Goal: Task Accomplishment & Management: Manage account settings

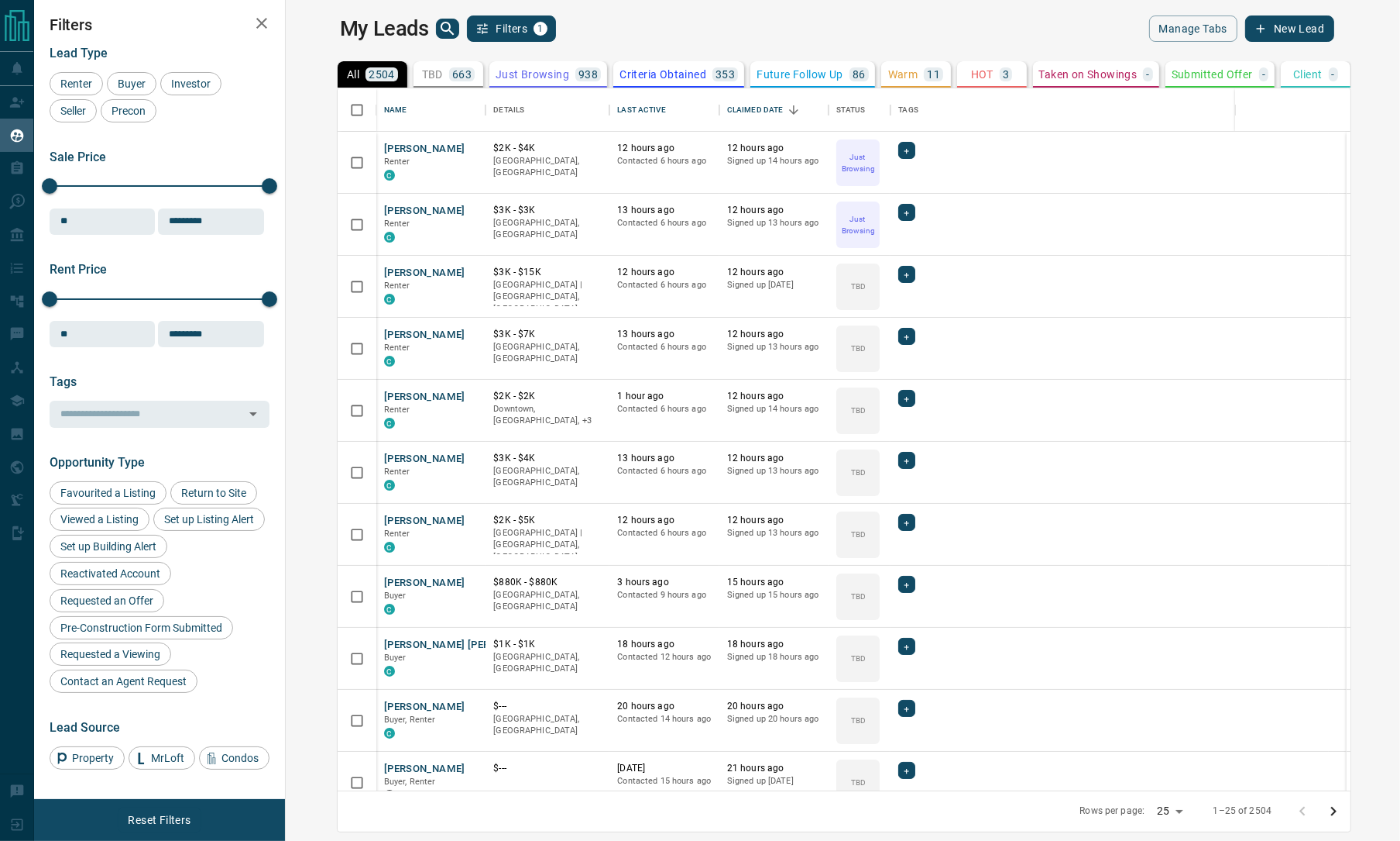
scroll to position [17, 17]
click at [284, 34] on div "Filters Lead Type Renter Buyer Investor Seller Precon Sale Price 0 5500000 Sale…" at bounding box center [159, 420] width 251 height 841
click at [127, 86] on span "Buyer" at bounding box center [132, 84] width 39 height 13
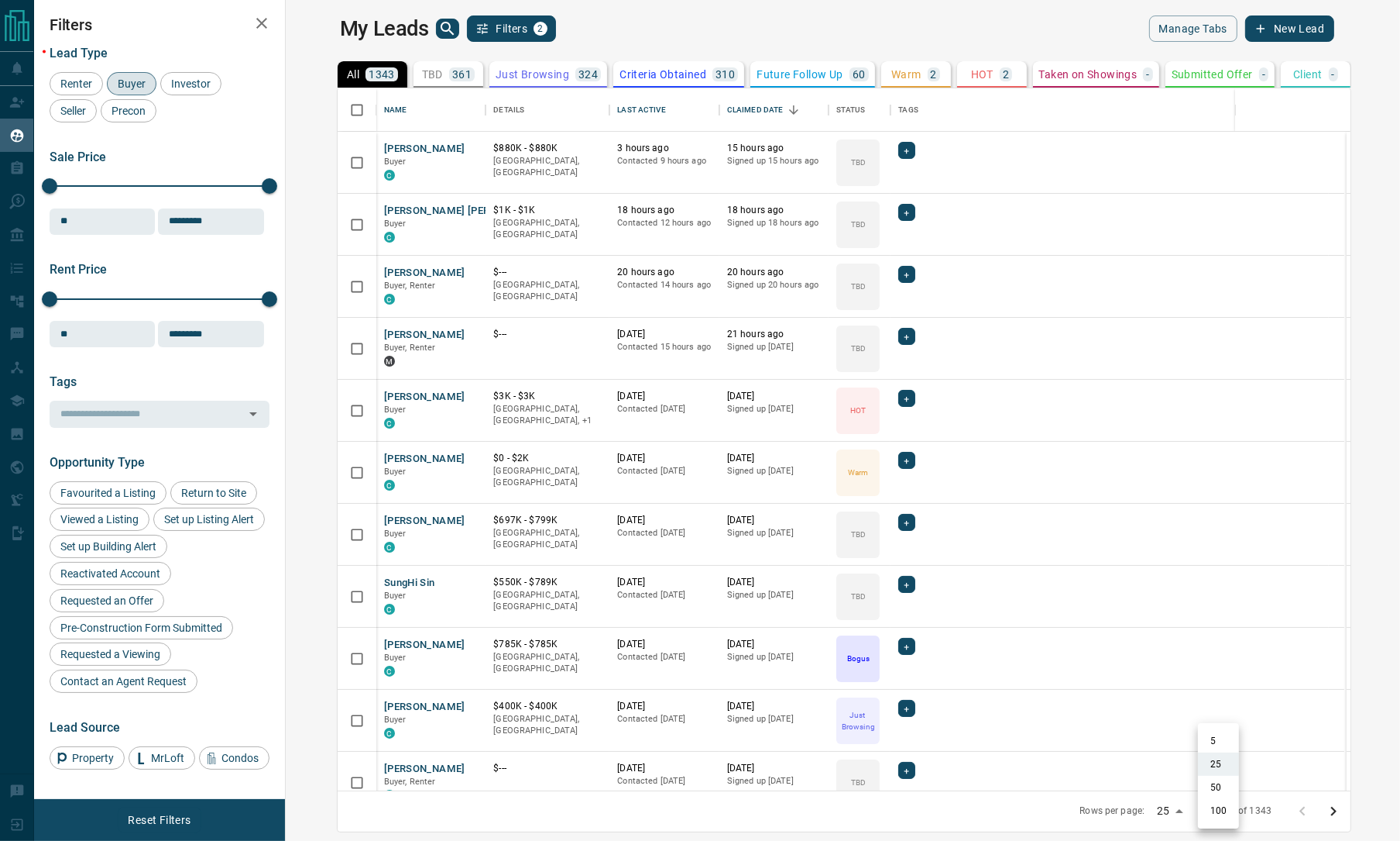
click at [1231, 799] on body "Lead Transfers Claim Leads My Leads Tasks Opportunities Deals Campaigns Automat…" at bounding box center [700, 411] width 1400 height 822
click at [1220, 799] on li "100" at bounding box center [1218, 810] width 41 height 23
type input "***"
click at [617, 101] on div "Last Active" at bounding box center [641, 110] width 48 height 44
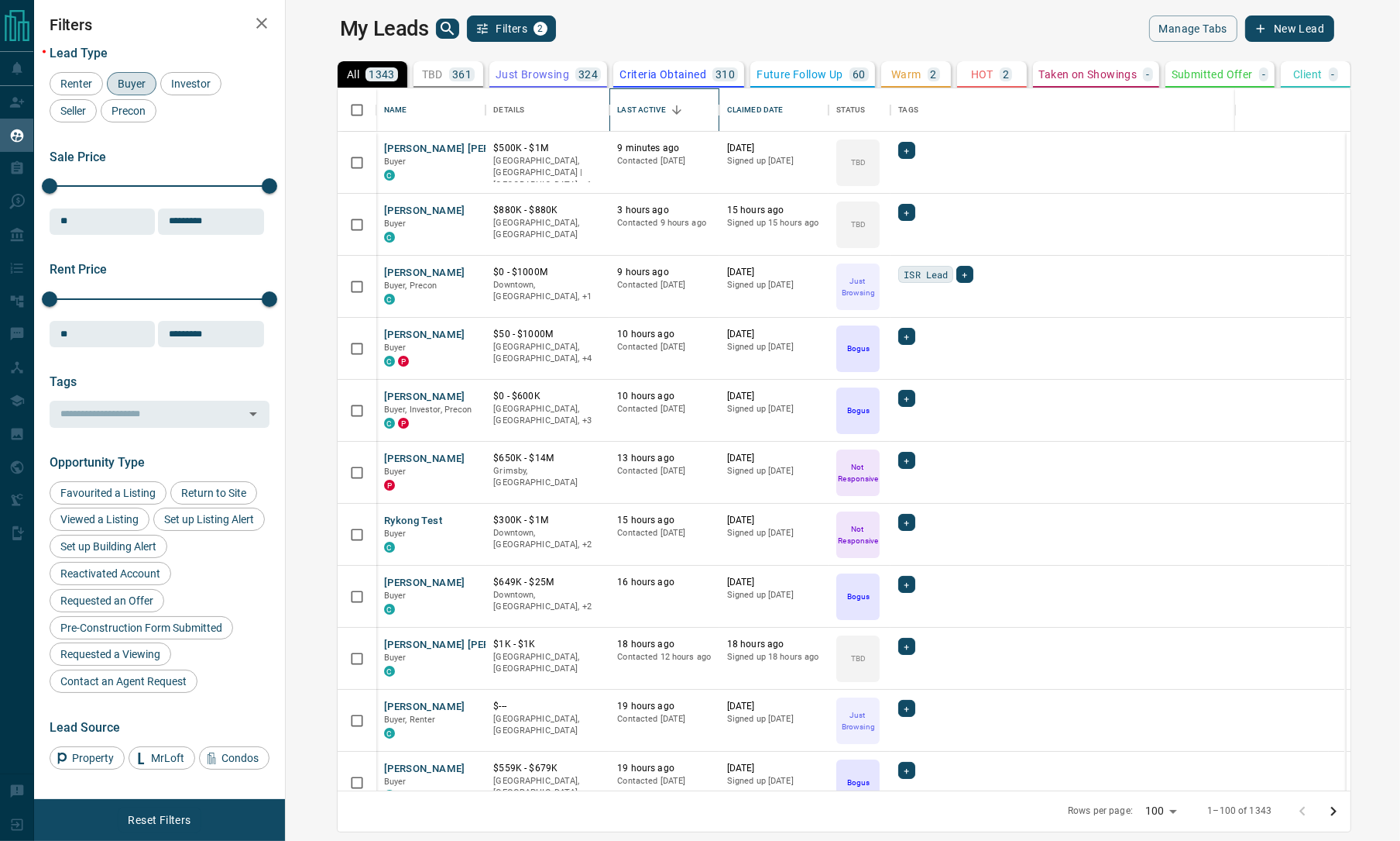
click at [617, 101] on div "Last Active" at bounding box center [641, 110] width 48 height 44
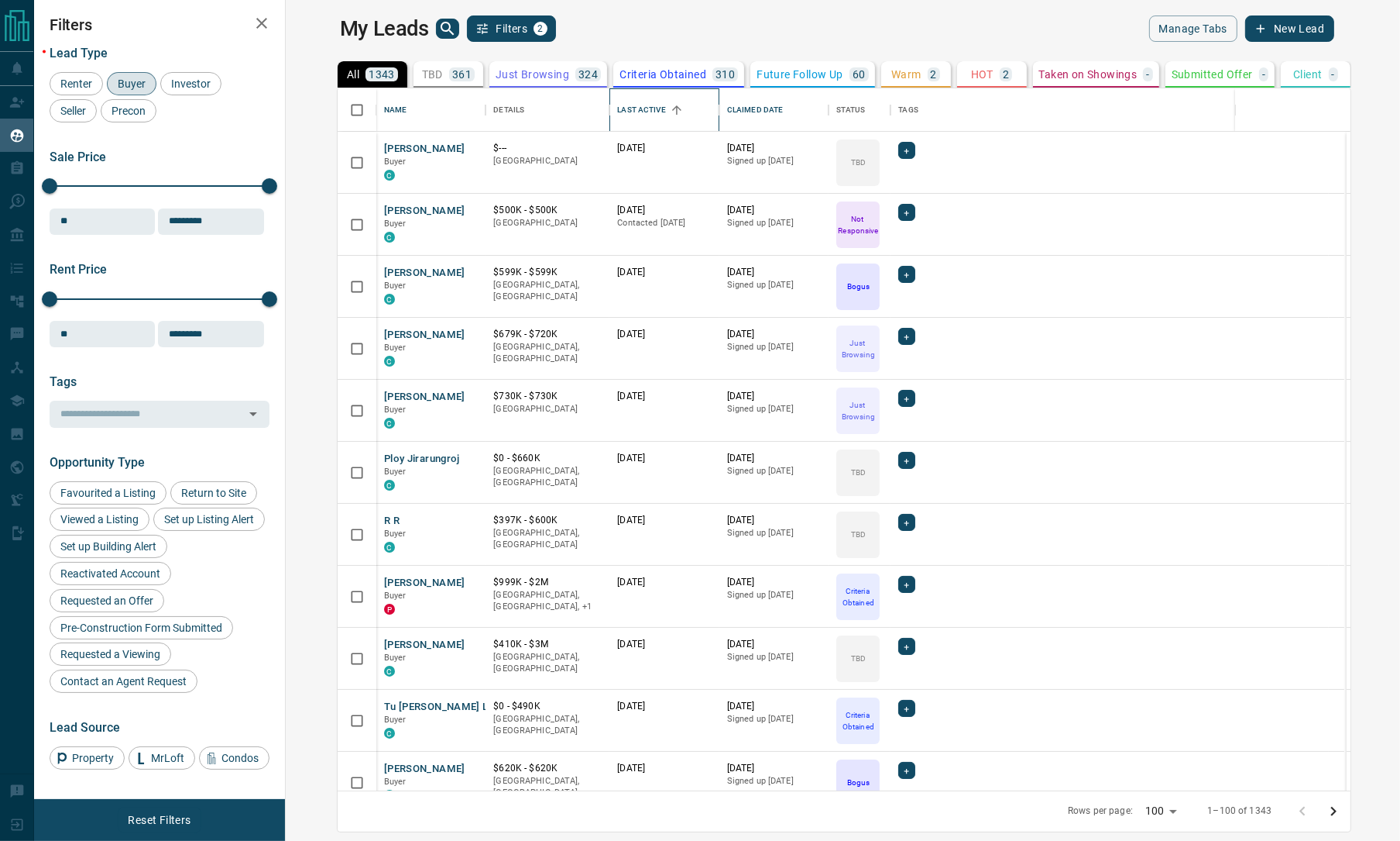
click at [617, 101] on div "Last Active" at bounding box center [641, 110] width 48 height 44
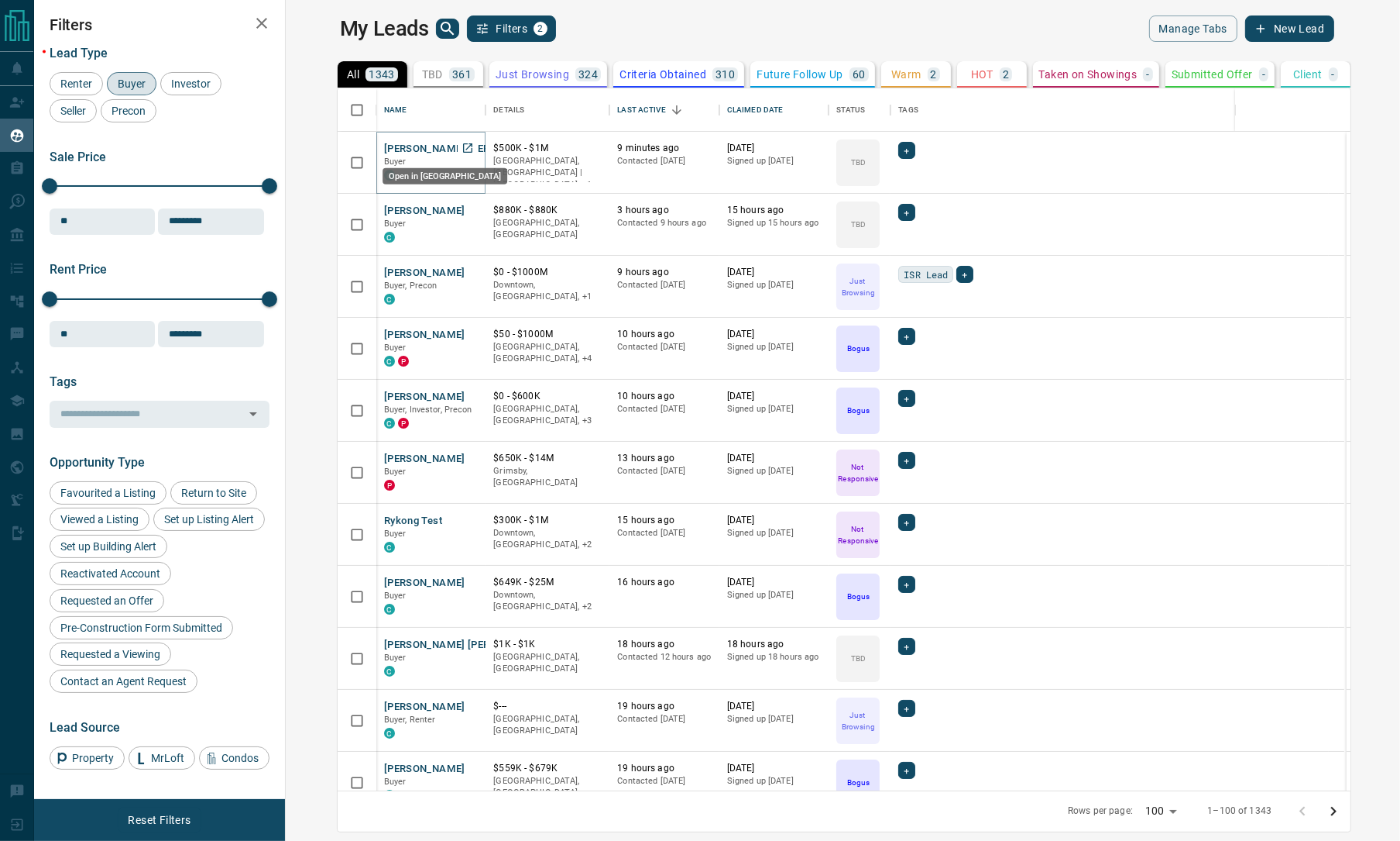
click at [461, 149] on icon "Open in New Tab" at bounding box center [467, 148] width 13 height 13
click at [461, 209] on icon "Open in New Tab" at bounding box center [467, 210] width 13 height 13
click at [463, 270] on icon "Open in New Tab" at bounding box center [468, 272] width 10 height 10
click at [461, 330] on icon "Open in New Tab" at bounding box center [467, 333] width 13 height 13
click at [461, 393] on icon "Open in New Tab" at bounding box center [467, 395] width 13 height 13
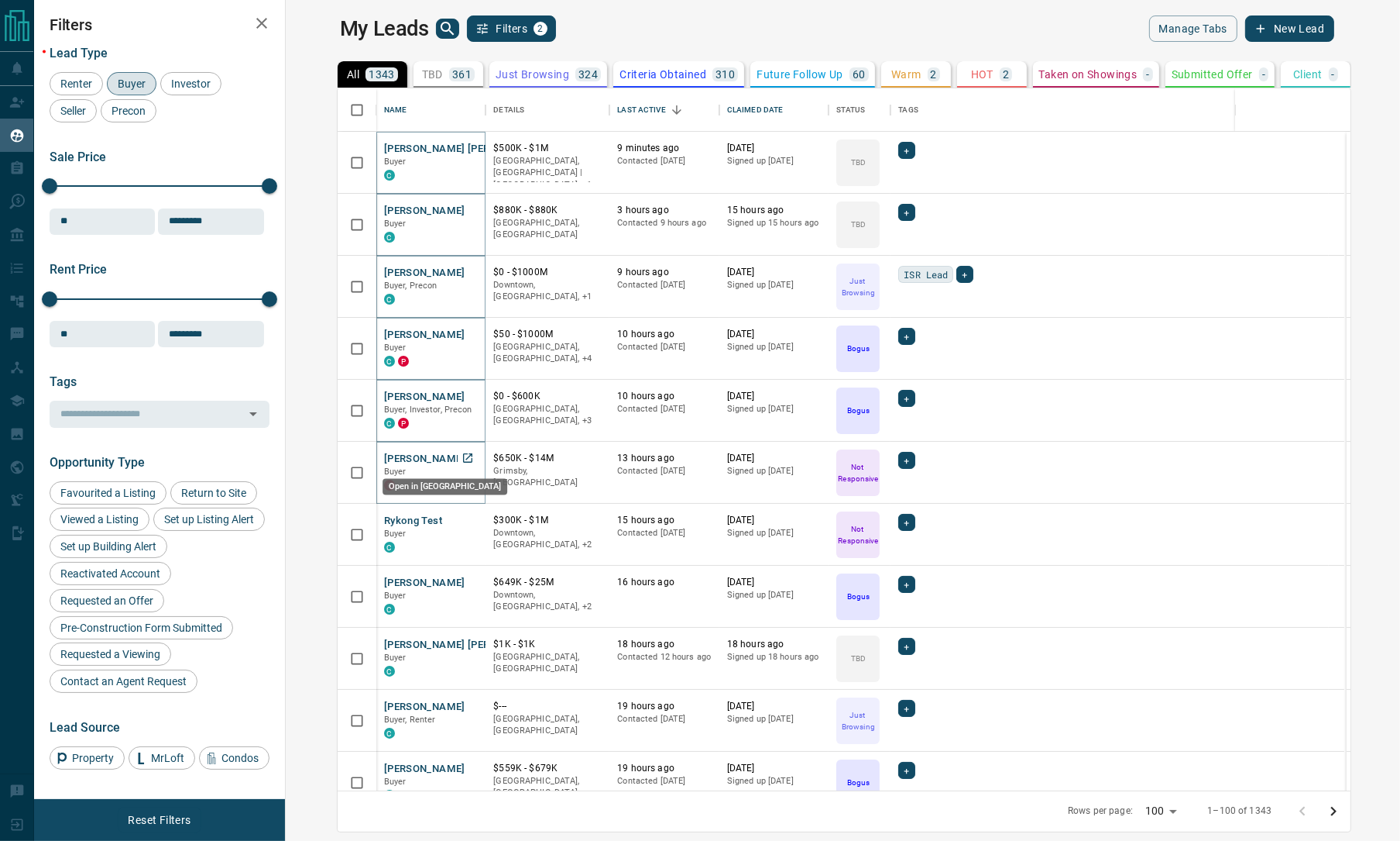
click at [463, 457] on icon "Open in New Tab" at bounding box center [468, 458] width 10 height 10
click at [461, 519] on icon "Open in New Tab" at bounding box center [467, 520] width 13 height 13
click at [461, 580] on icon "Open in New Tab" at bounding box center [467, 582] width 13 height 13
click at [461, 639] on icon "Open in New Tab" at bounding box center [467, 644] width 13 height 13
click at [461, 701] on icon "Open in New Tab" at bounding box center [467, 705] width 13 height 13
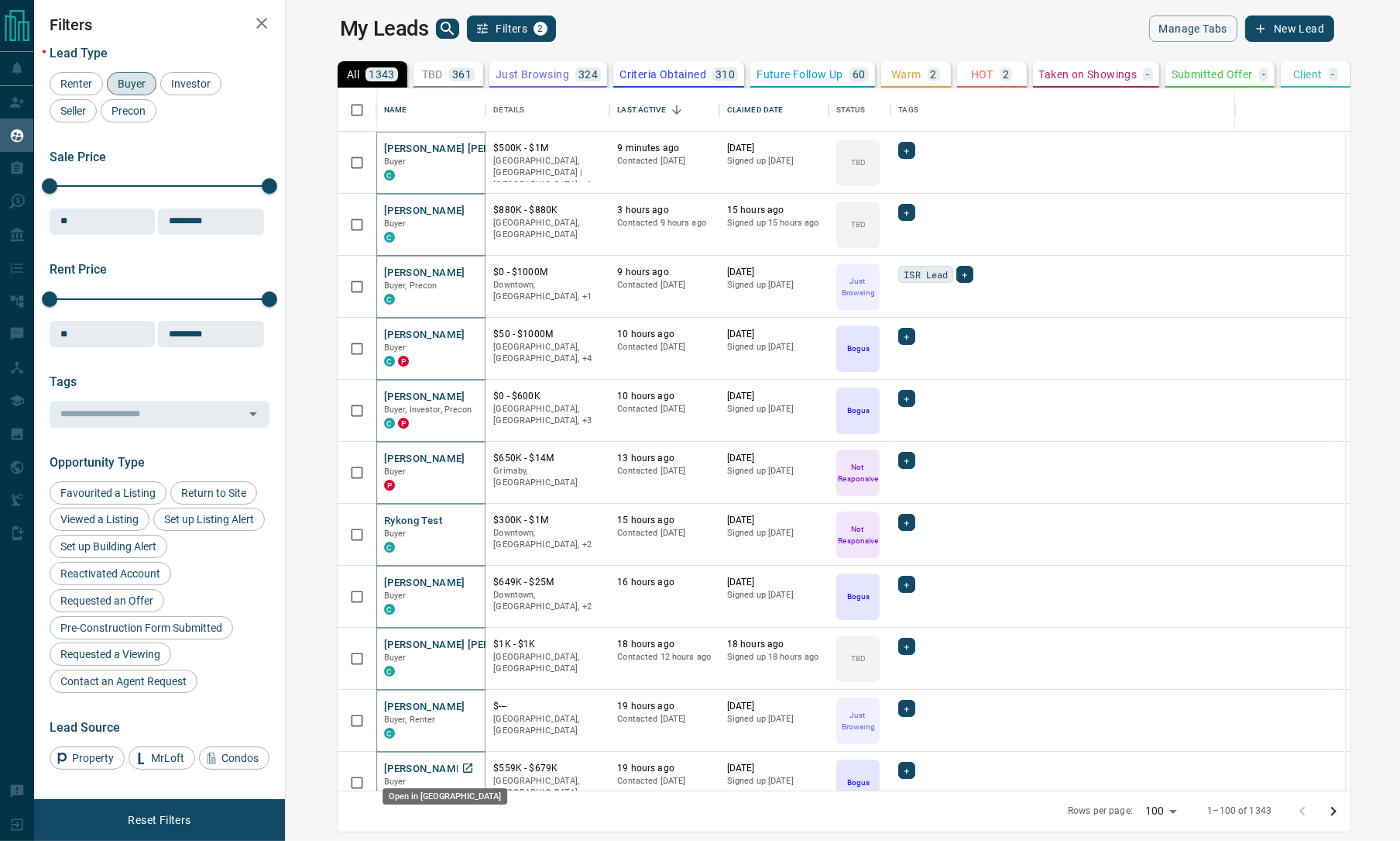
click at [461, 765] on icon "Open in New Tab" at bounding box center [467, 767] width 13 height 13
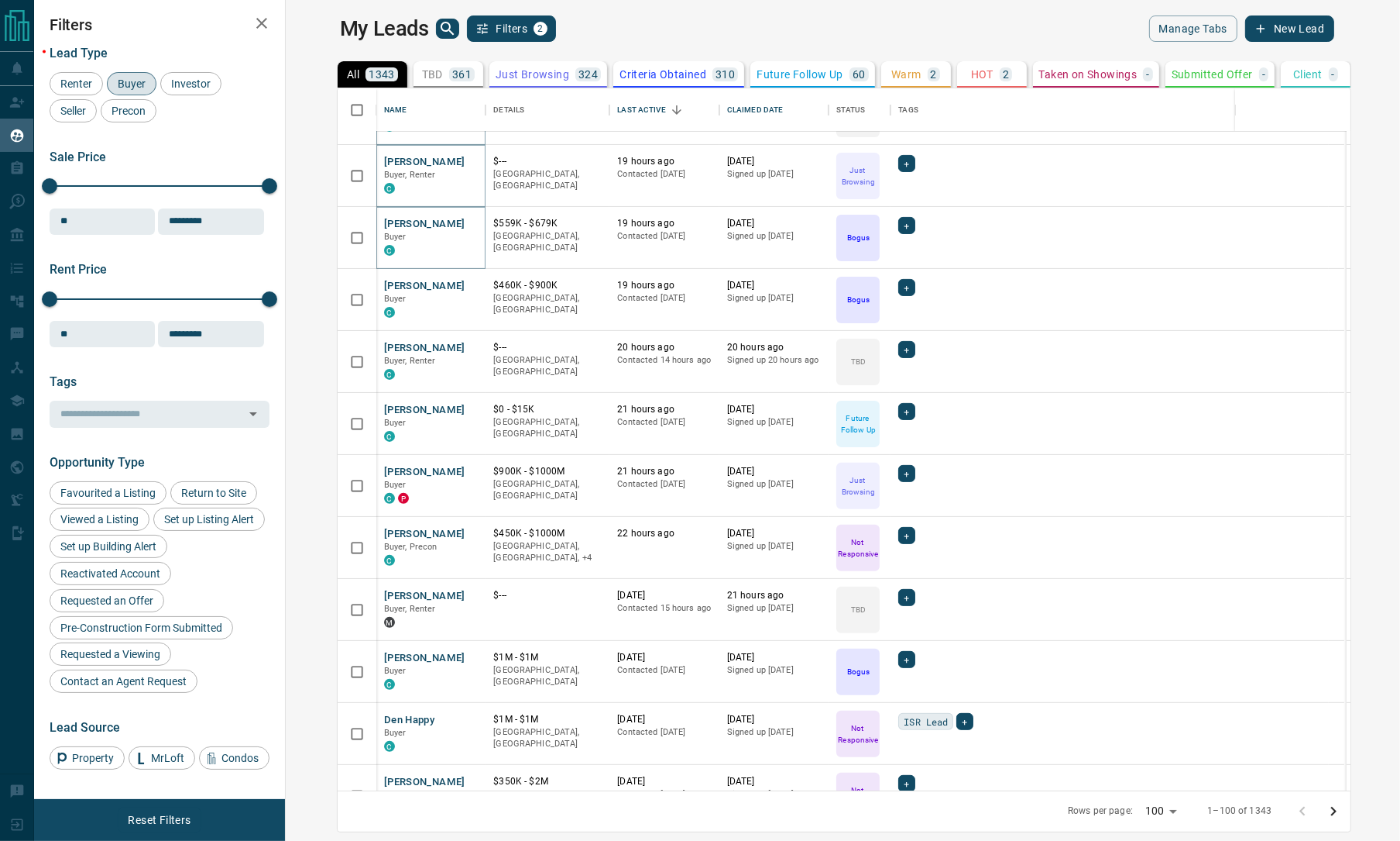
scroll to position [581, 0]
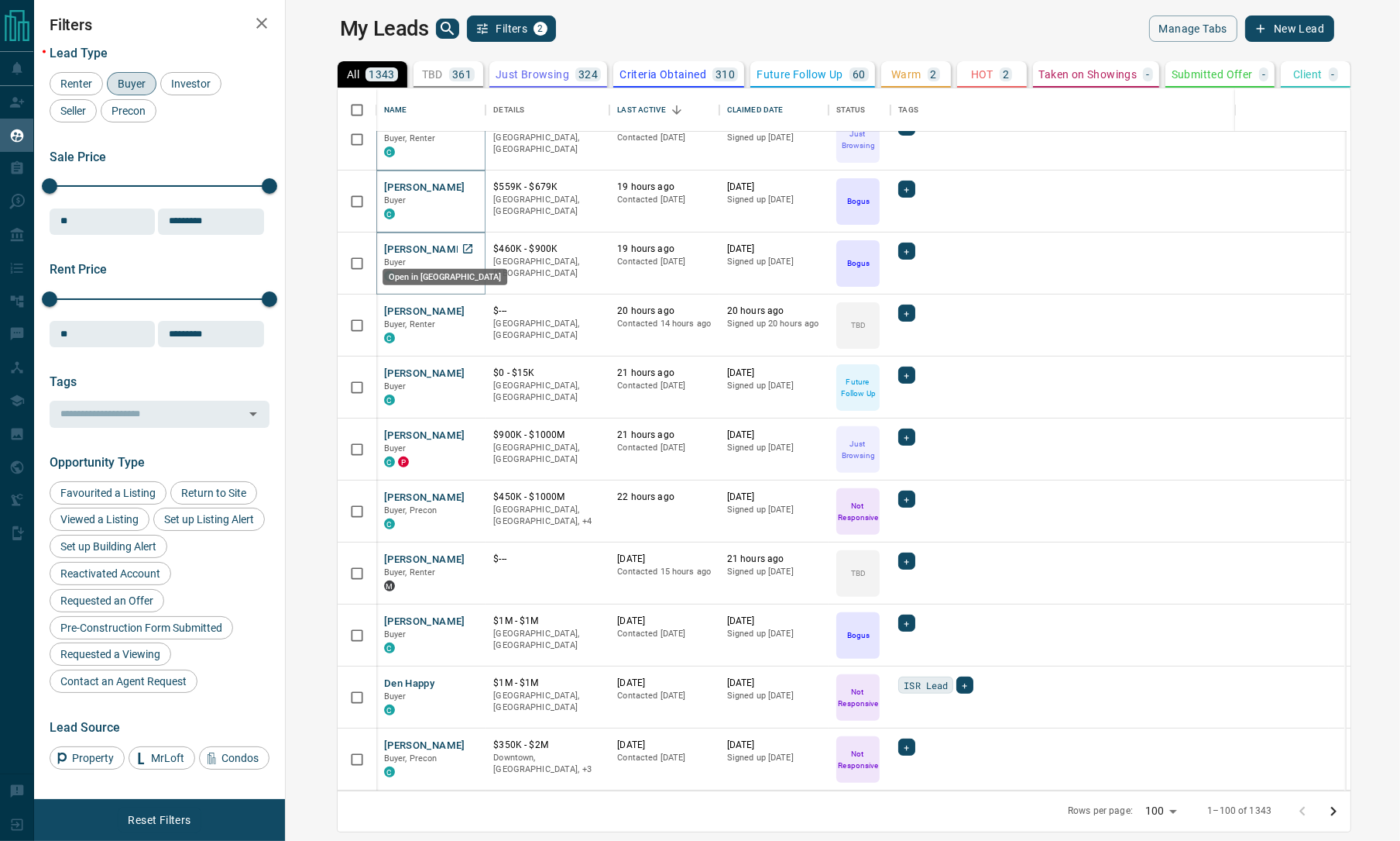
click at [461, 249] on icon "Open in New Tab" at bounding box center [467, 249] width 13 height 13
click at [461, 309] on icon "Open in New Tab" at bounding box center [467, 311] width 13 height 13
click at [463, 370] on icon "Open in New Tab" at bounding box center [468, 373] width 10 height 10
click at [461, 431] on icon "Open in New Tab" at bounding box center [467, 434] width 13 height 13
click at [461, 493] on icon "Open in New Tab" at bounding box center [467, 496] width 13 height 13
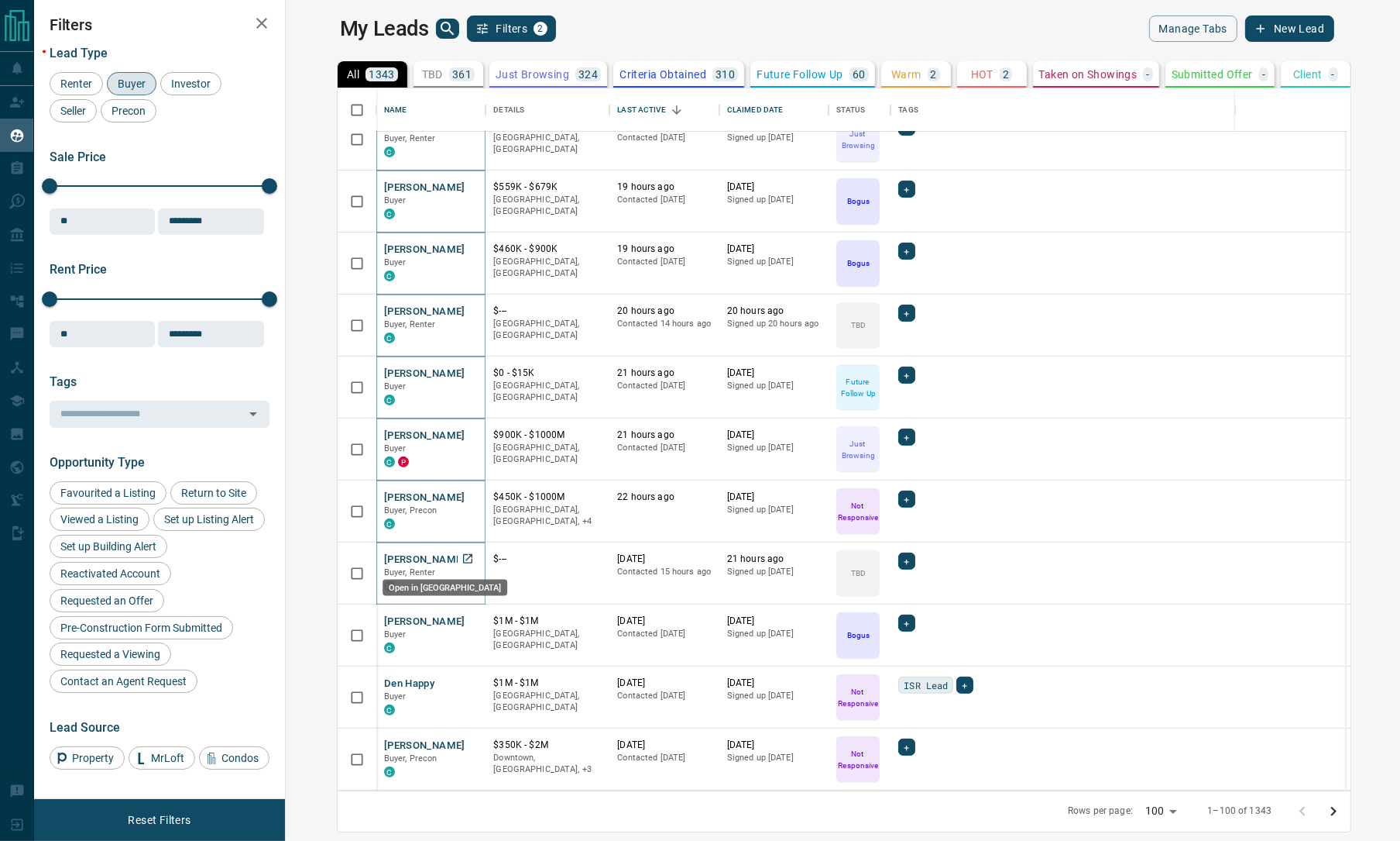
click at [463, 558] on icon "Open in New Tab" at bounding box center [468, 558] width 10 height 10
click at [461, 622] on icon "Open in New Tab" at bounding box center [467, 621] width 13 height 13
click at [461, 684] on icon "Open in New Tab" at bounding box center [467, 682] width 13 height 13
click at [463, 742] on icon "Open in New Tab" at bounding box center [468, 745] width 10 height 10
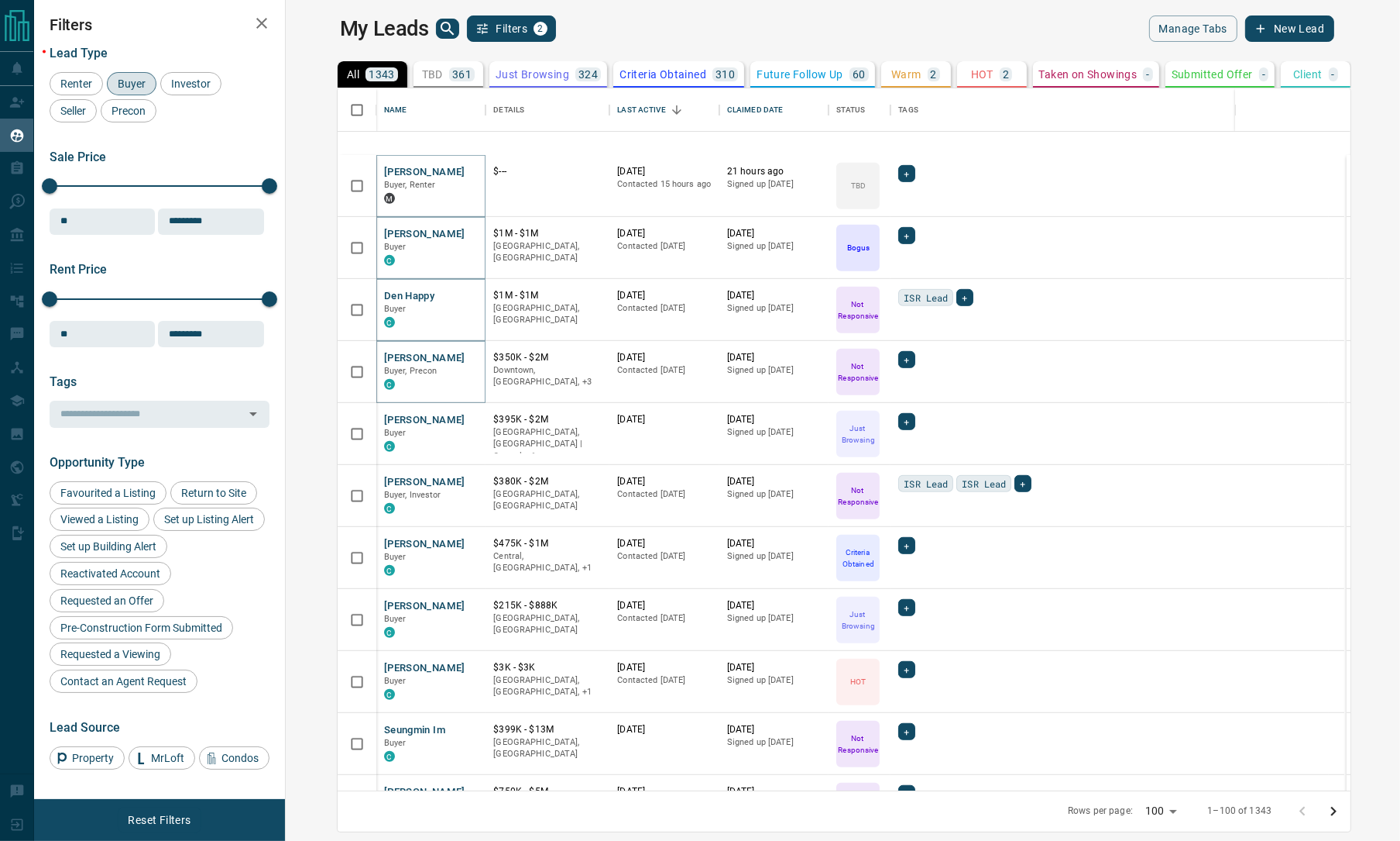
scroll to position [1162, 0]
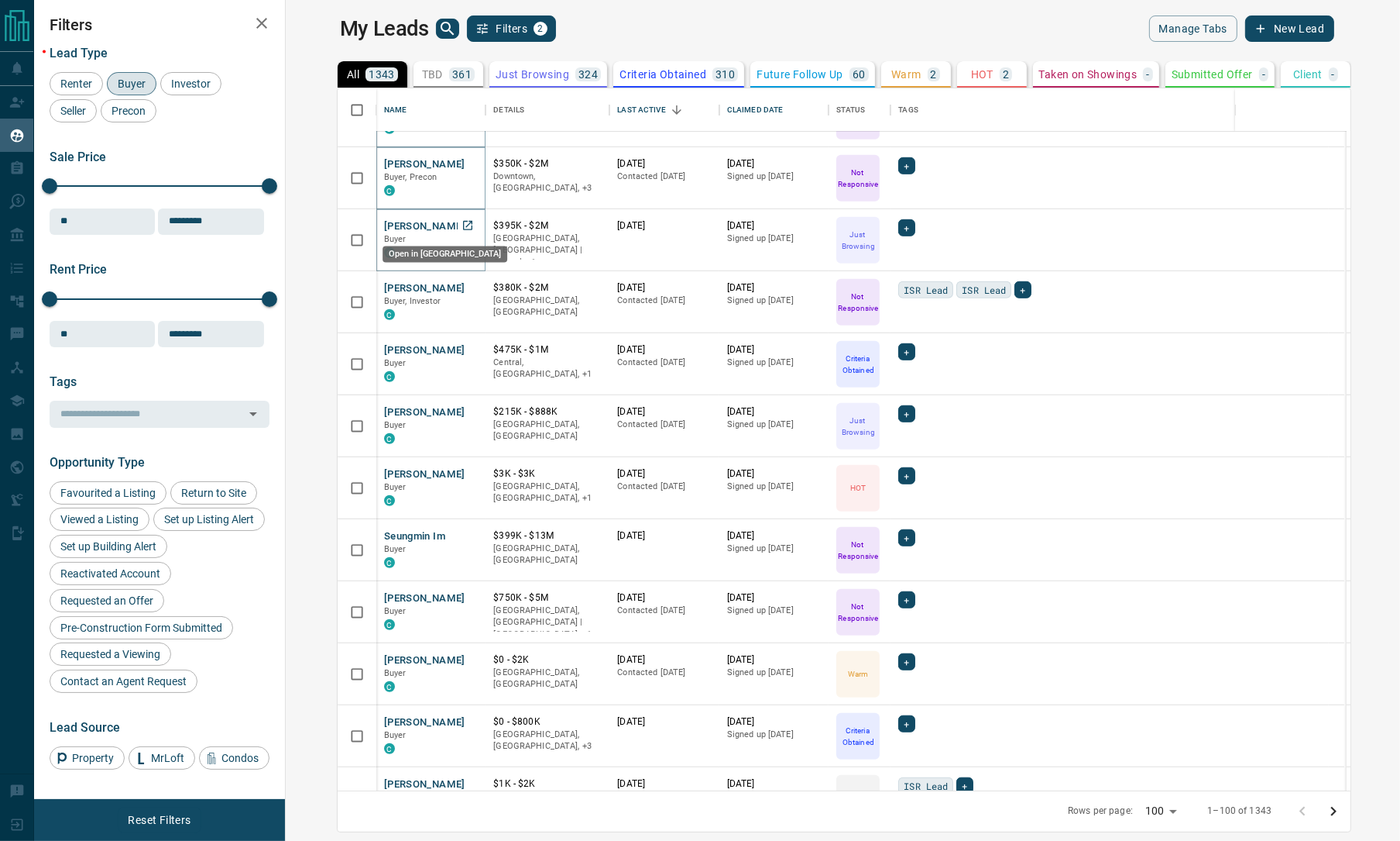
click at [461, 224] on icon "Open in New Tab" at bounding box center [467, 225] width 13 height 13
click at [461, 289] on icon "Open in New Tab" at bounding box center [467, 287] width 13 height 13
click at [461, 353] on icon "Open in New Tab" at bounding box center [467, 349] width 13 height 13
click at [461, 409] on icon "Open in New Tab" at bounding box center [467, 411] width 13 height 13
click at [463, 477] on icon "Open in New Tab" at bounding box center [468, 474] width 10 height 10
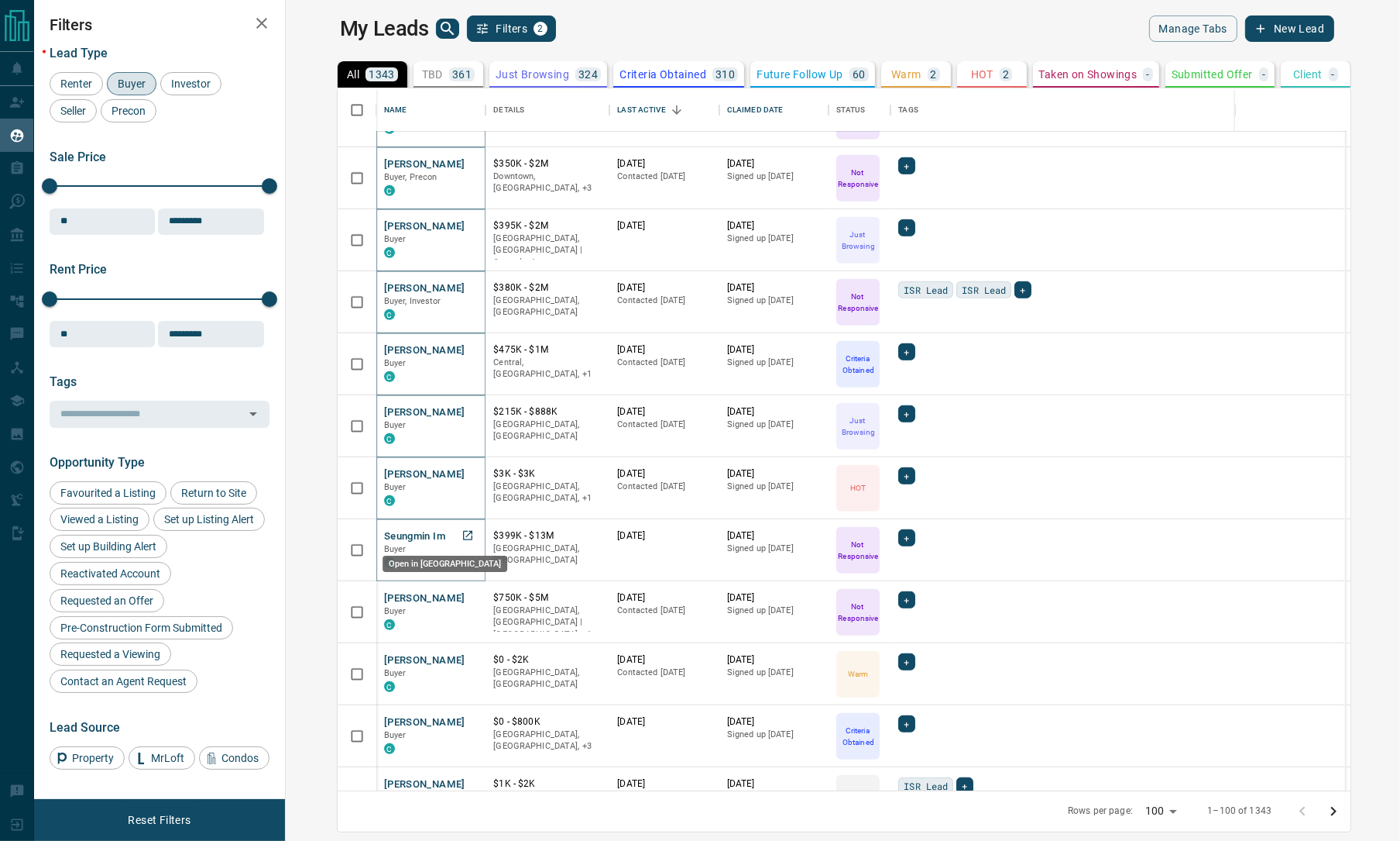
click at [461, 533] on icon "Open in New Tab" at bounding box center [467, 535] width 13 height 13
click at [461, 595] on icon "Open in New Tab" at bounding box center [467, 597] width 13 height 13
click at [461, 654] on icon "Open in New Tab" at bounding box center [467, 659] width 13 height 13
click at [461, 719] on icon "Open in New Tab" at bounding box center [467, 721] width 13 height 13
click at [461, 777] on icon "Open in New Tab" at bounding box center [467, 783] width 13 height 13
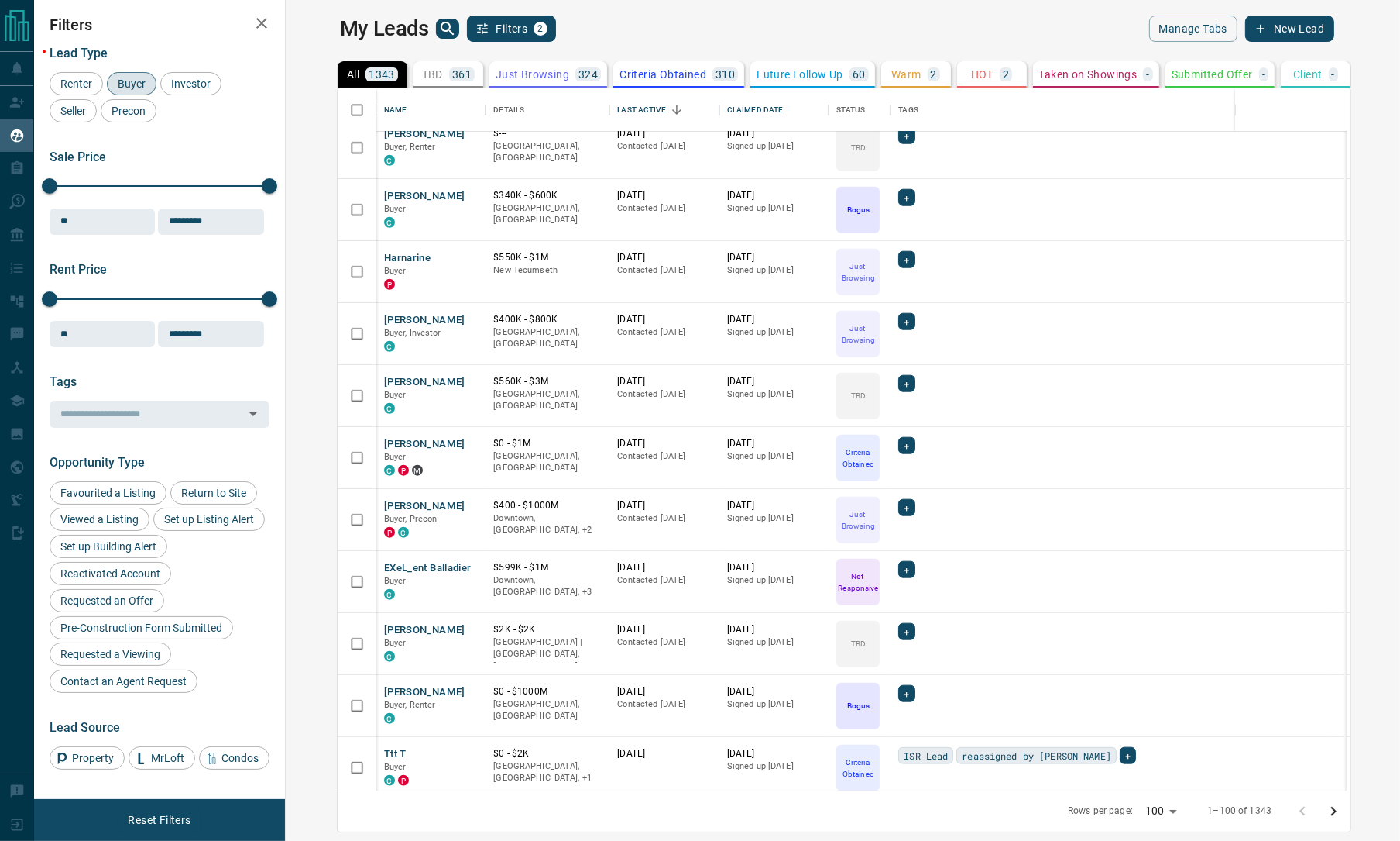
scroll to position [1743, 0]
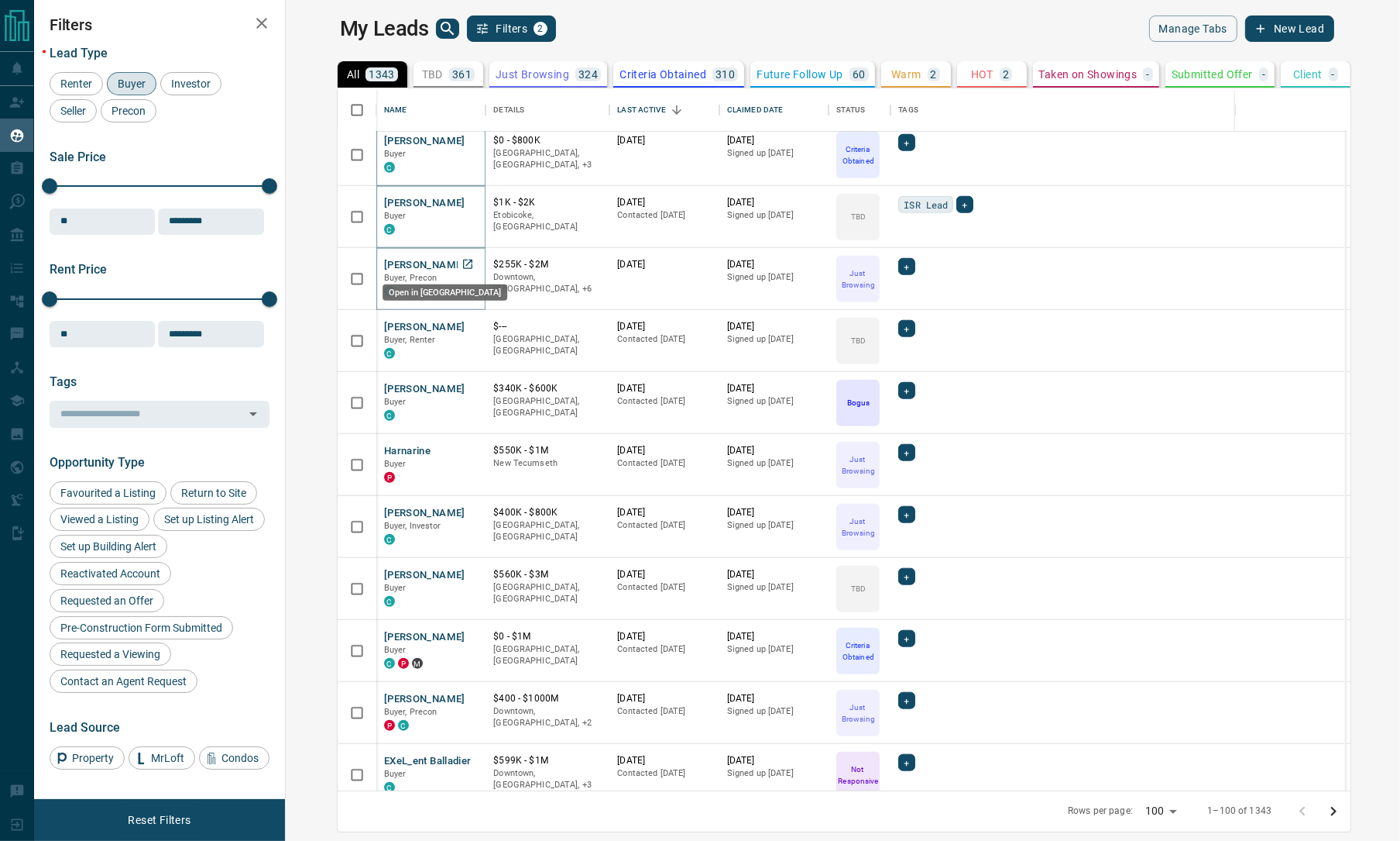
drag, startPoint x: 431, startPoint y: 273, endPoint x: 423, endPoint y: 286, distance: 15.3
click at [461, 262] on icon "Open in New Tab" at bounding box center [467, 264] width 13 height 13
click at [461, 323] on icon "Open in New Tab" at bounding box center [467, 325] width 13 height 13
click at [461, 385] on icon "Open in New Tab" at bounding box center [467, 387] width 13 height 13
click at [463, 451] on icon "Open in New Tab" at bounding box center [468, 451] width 10 height 10
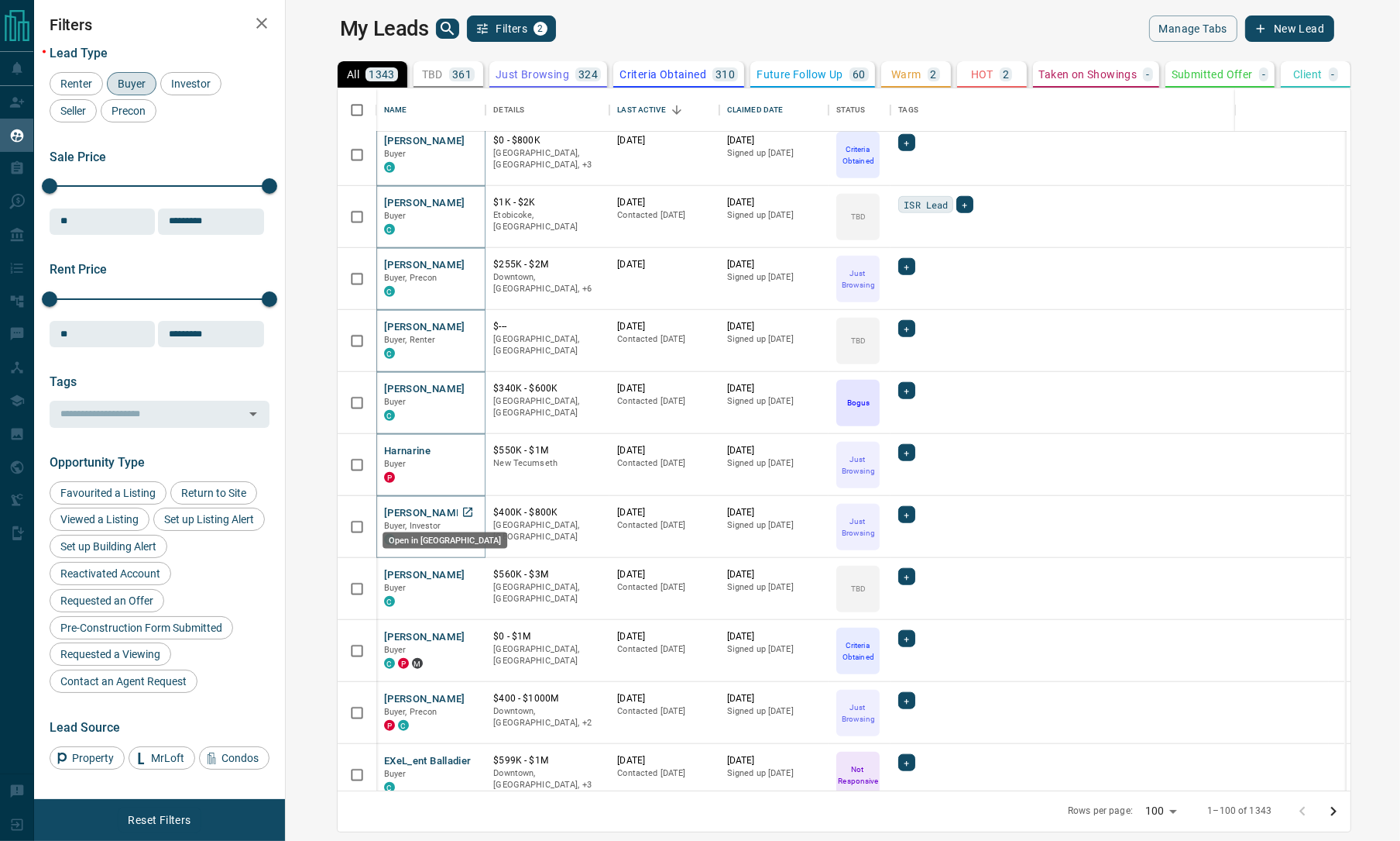
click at [463, 512] on icon "Open in New Tab" at bounding box center [468, 513] width 10 height 10
click at [461, 570] on icon "Open in New Tab" at bounding box center [467, 574] width 13 height 13
click at [461, 633] on icon "Open in New Tab" at bounding box center [467, 636] width 13 height 13
click at [463, 697] on icon "Open in New Tab" at bounding box center [468, 698] width 10 height 10
click at [461, 757] on icon "Open in New Tab" at bounding box center [467, 759] width 13 height 13
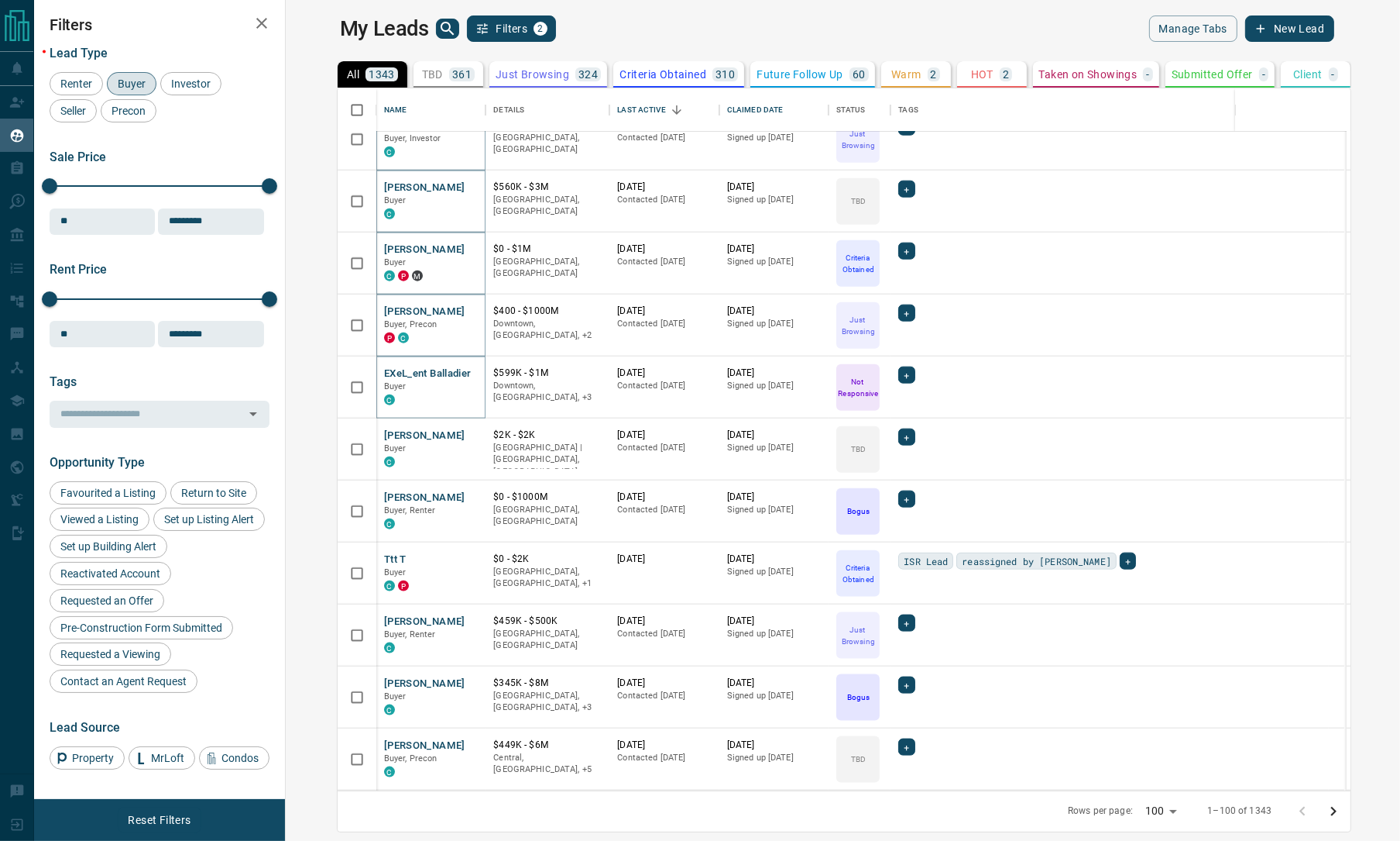
scroll to position [2324, 0]
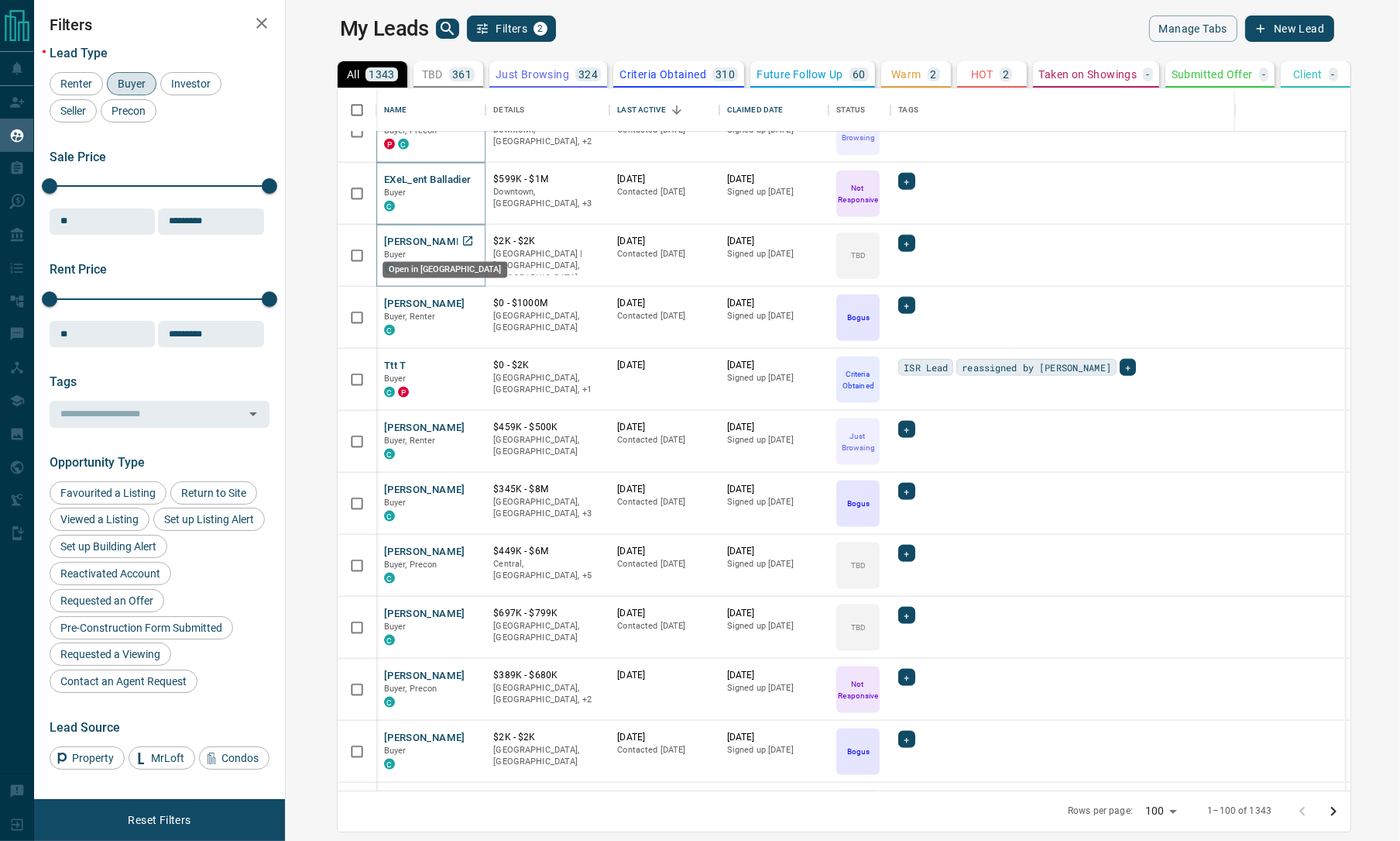
click at [463, 238] on icon "Open in New Tab" at bounding box center [468, 241] width 10 height 10
click at [463, 300] on icon "Open in New Tab" at bounding box center [468, 303] width 10 height 10
click at [461, 365] on icon "Open in New Tab" at bounding box center [467, 364] width 13 height 13
click at [457, 424] on link "Open in New Tab" at bounding box center [467, 426] width 20 height 20
drag, startPoint x: 423, startPoint y: 484, endPoint x: 416, endPoint y: 478, distance: 9.2
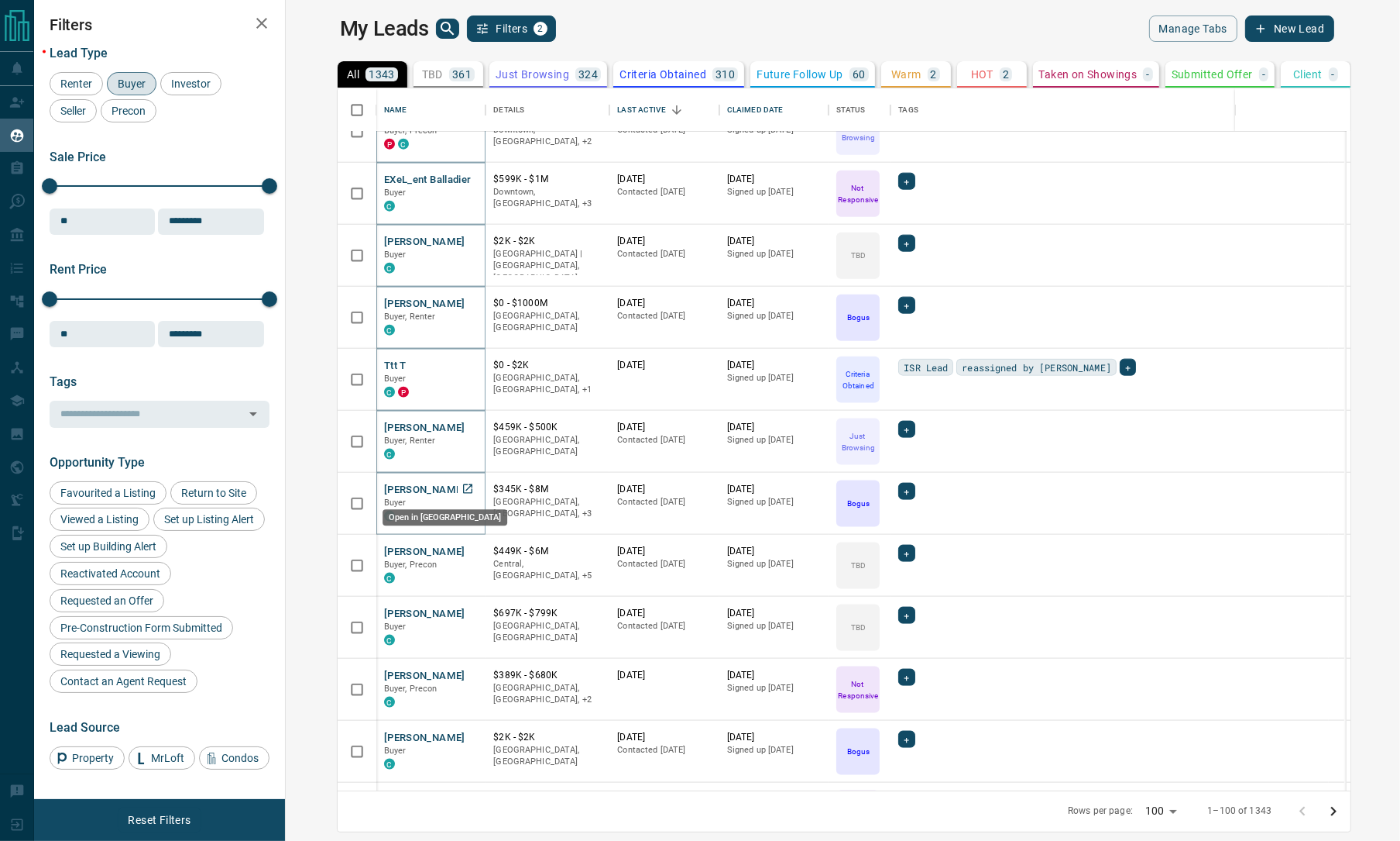
click at [461, 484] on icon "Open in New Tab" at bounding box center [467, 488] width 13 height 13
click at [461, 550] on icon "Open in New Tab" at bounding box center [467, 551] width 13 height 13
click at [461, 608] on icon "Open in New Tab" at bounding box center [467, 613] width 13 height 13
click at [461, 670] on icon "Open in New Tab" at bounding box center [467, 674] width 13 height 13
click at [461, 737] on icon "Open in New Tab" at bounding box center [467, 736] width 13 height 13
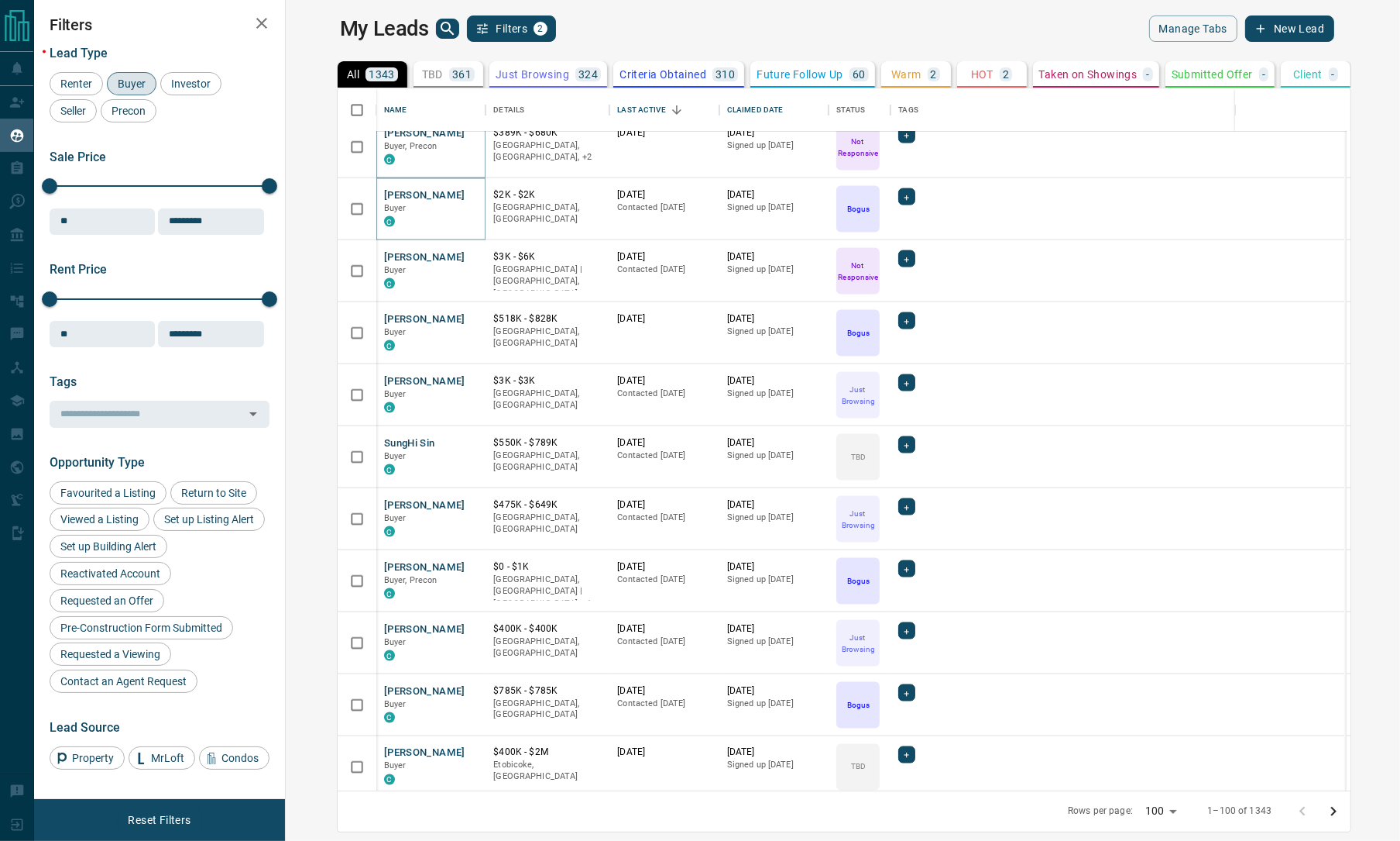
scroll to position [2906, 0]
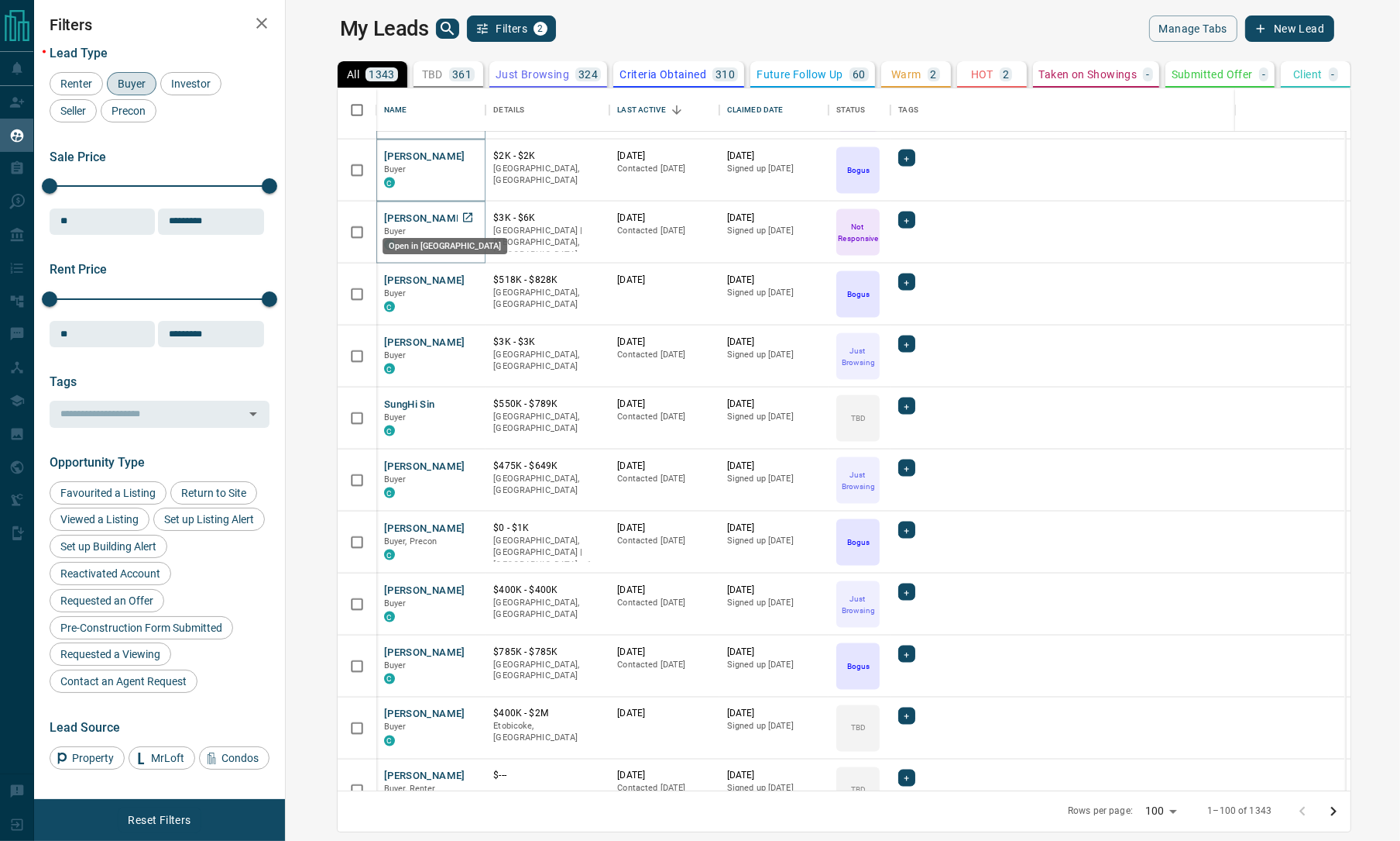
click at [461, 215] on icon "Open in New Tab" at bounding box center [467, 218] width 13 height 13
click at [461, 276] on icon "Open in New Tab" at bounding box center [467, 280] width 13 height 13
click at [463, 340] on icon "Open in New Tab" at bounding box center [468, 342] width 10 height 10
click at [461, 401] on icon "Open in New Tab" at bounding box center [467, 403] width 13 height 13
click at [461, 464] on icon "Open in New Tab" at bounding box center [467, 465] width 13 height 13
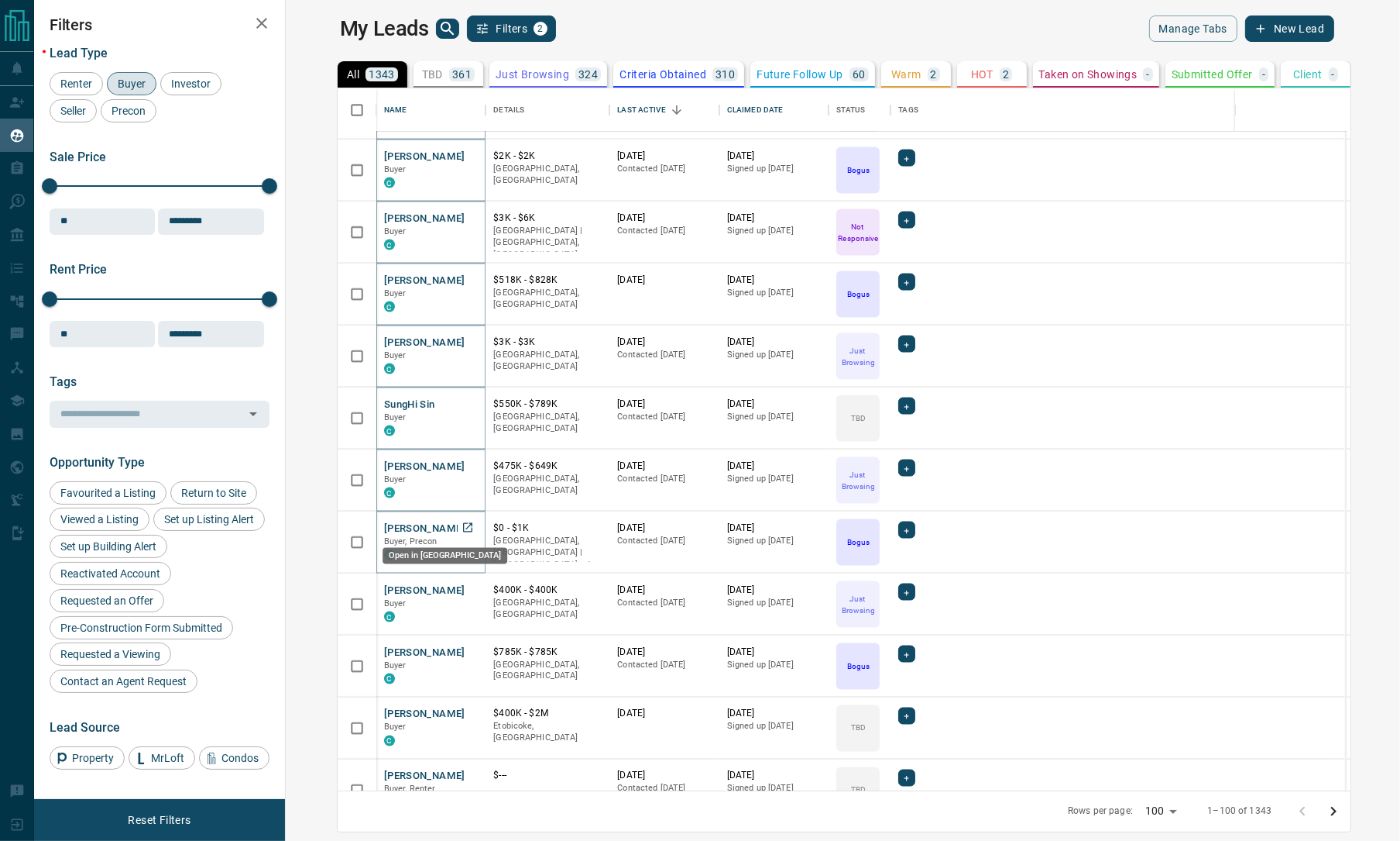
click at [461, 525] on icon "Open in New Tab" at bounding box center [467, 527] width 13 height 13
click at [461, 588] on icon "Open in New Tab" at bounding box center [467, 589] width 13 height 13
click at [461, 651] on icon "Open in New Tab" at bounding box center [467, 652] width 13 height 13
click at [461, 712] on icon "Open in New Tab" at bounding box center [467, 713] width 13 height 13
click at [461, 771] on icon "Open in New Tab" at bounding box center [467, 775] width 13 height 13
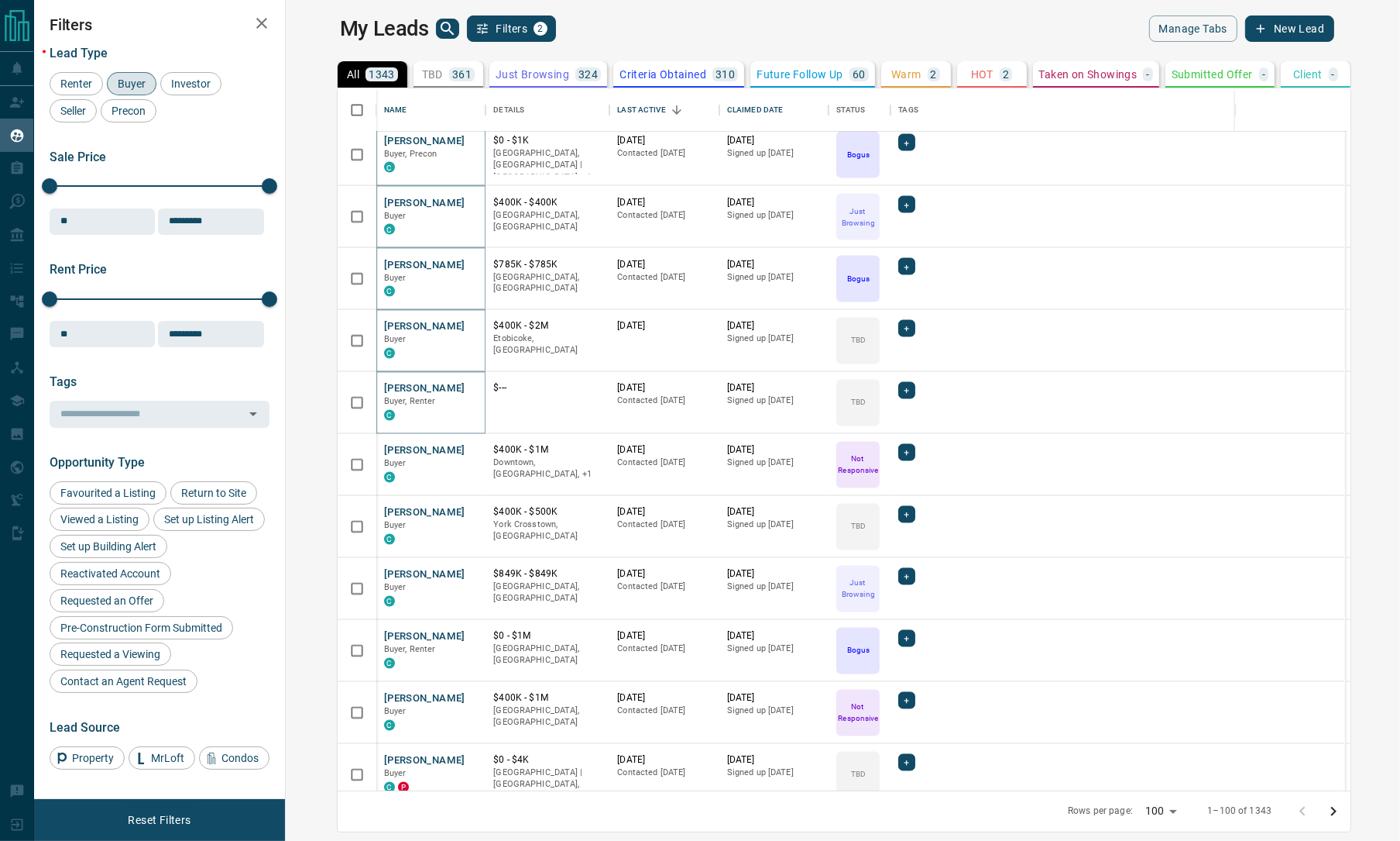
scroll to position [3486, 0]
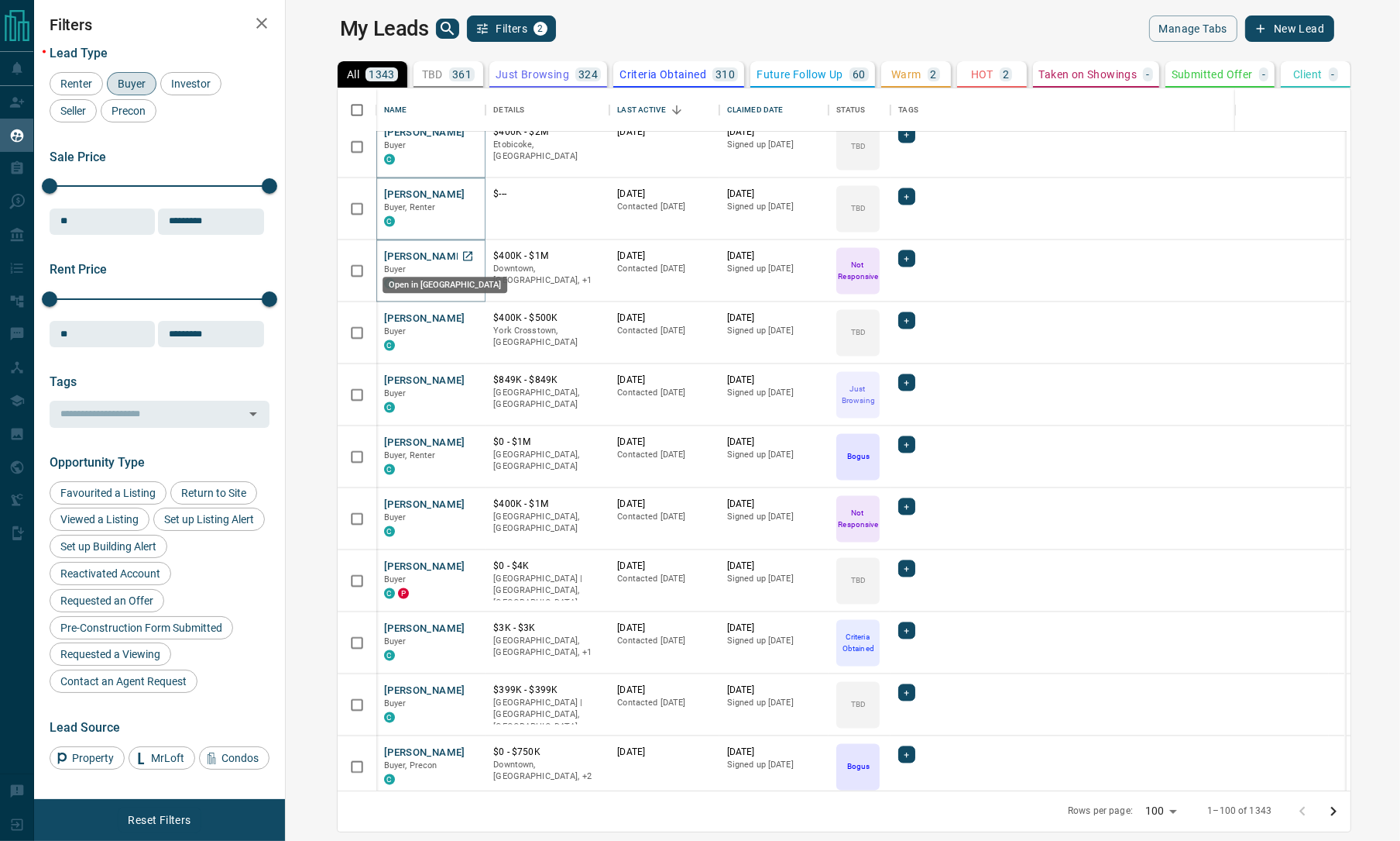
click at [463, 256] on icon "Open in New Tab" at bounding box center [468, 256] width 10 height 10
click at [461, 320] on icon "Open in New Tab" at bounding box center [467, 318] width 13 height 13
click at [463, 378] on icon "Open in New Tab" at bounding box center [468, 381] width 10 height 10
click at [461, 439] on icon "Open in New Tab" at bounding box center [467, 442] width 13 height 13
click at [461, 506] on icon "Open in New Tab" at bounding box center [467, 504] width 13 height 13
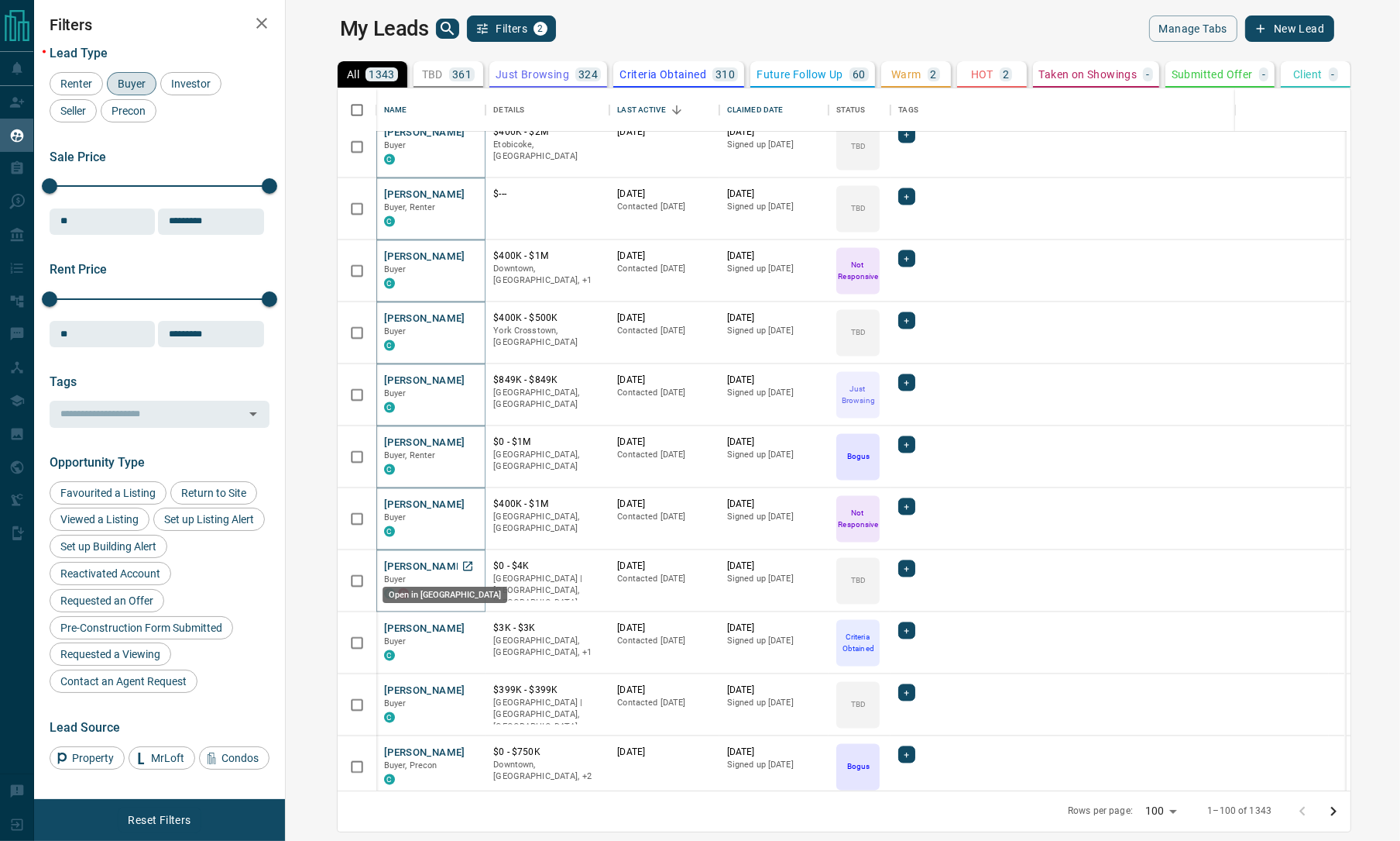
click at [461, 568] on icon "Open in New Tab" at bounding box center [467, 566] width 13 height 13
click at [461, 623] on icon "Open in New Tab" at bounding box center [467, 628] width 13 height 13
drag, startPoint x: 419, startPoint y: 683, endPoint x: 419, endPoint y: 727, distance: 44.0
click at [461, 688] on icon "Open in New Tab" at bounding box center [467, 690] width 13 height 13
click at [463, 748] on icon "Open in New Tab" at bounding box center [468, 753] width 10 height 10
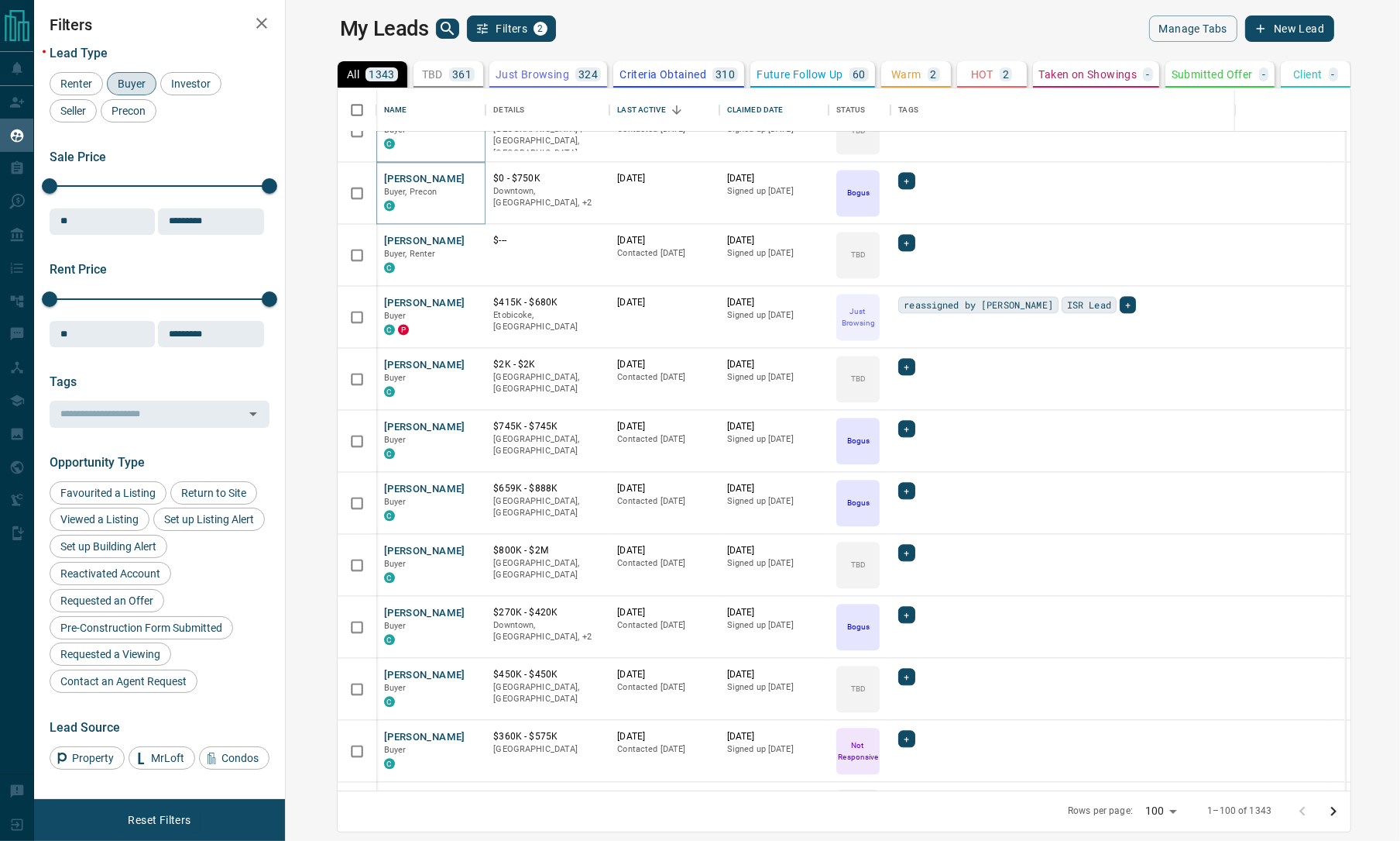
scroll to position [4067, 0]
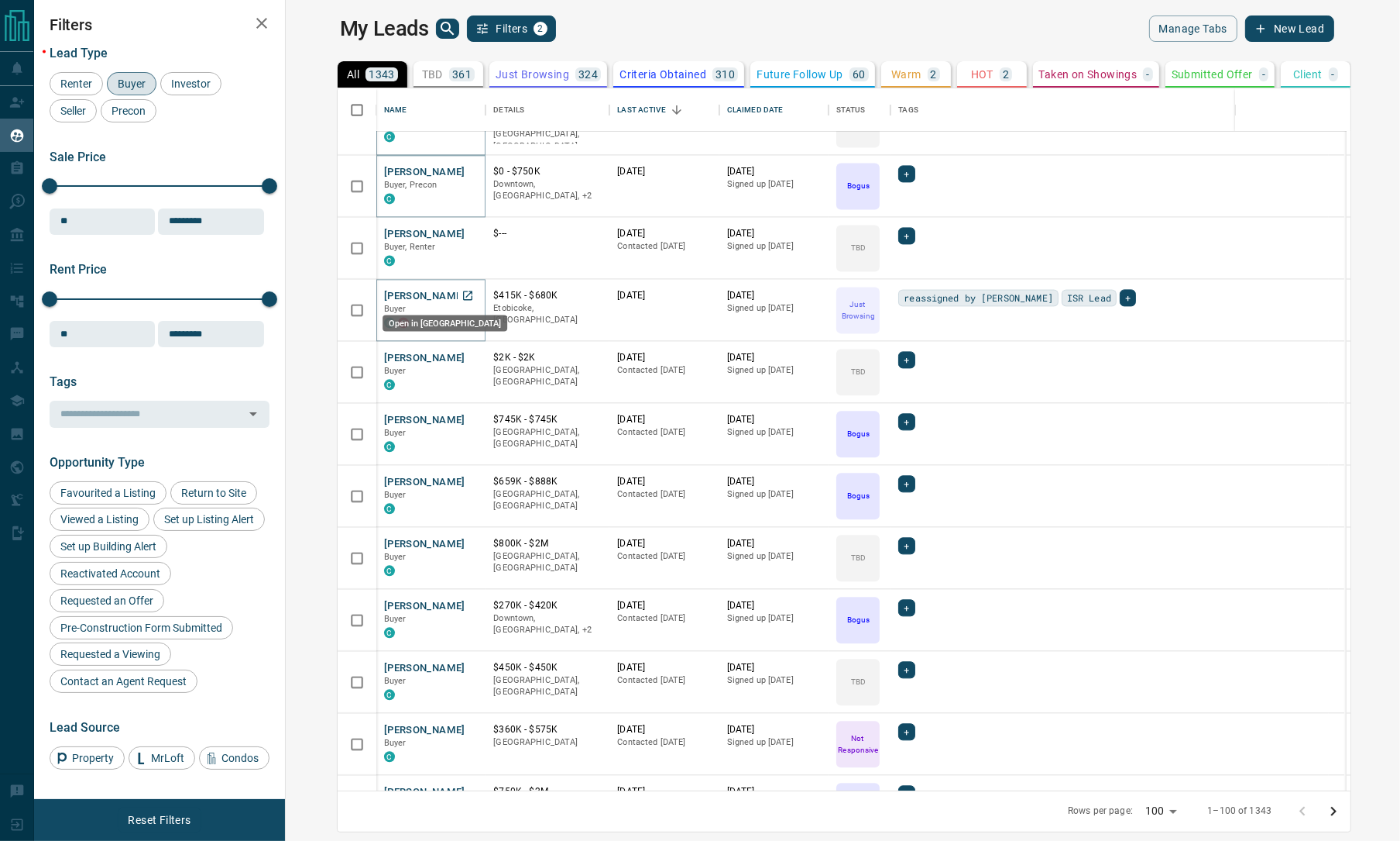
click at [463, 298] on icon "Open in New Tab" at bounding box center [468, 295] width 10 height 10
click at [461, 353] on icon "Open in New Tab" at bounding box center [467, 356] width 13 height 13
click at [463, 415] on icon "Open in New Tab" at bounding box center [468, 420] width 10 height 10
click at [461, 481] on icon "Open in New Tab" at bounding box center [467, 481] width 13 height 13
click at [461, 538] on icon "Open in New Tab" at bounding box center [467, 543] width 13 height 13
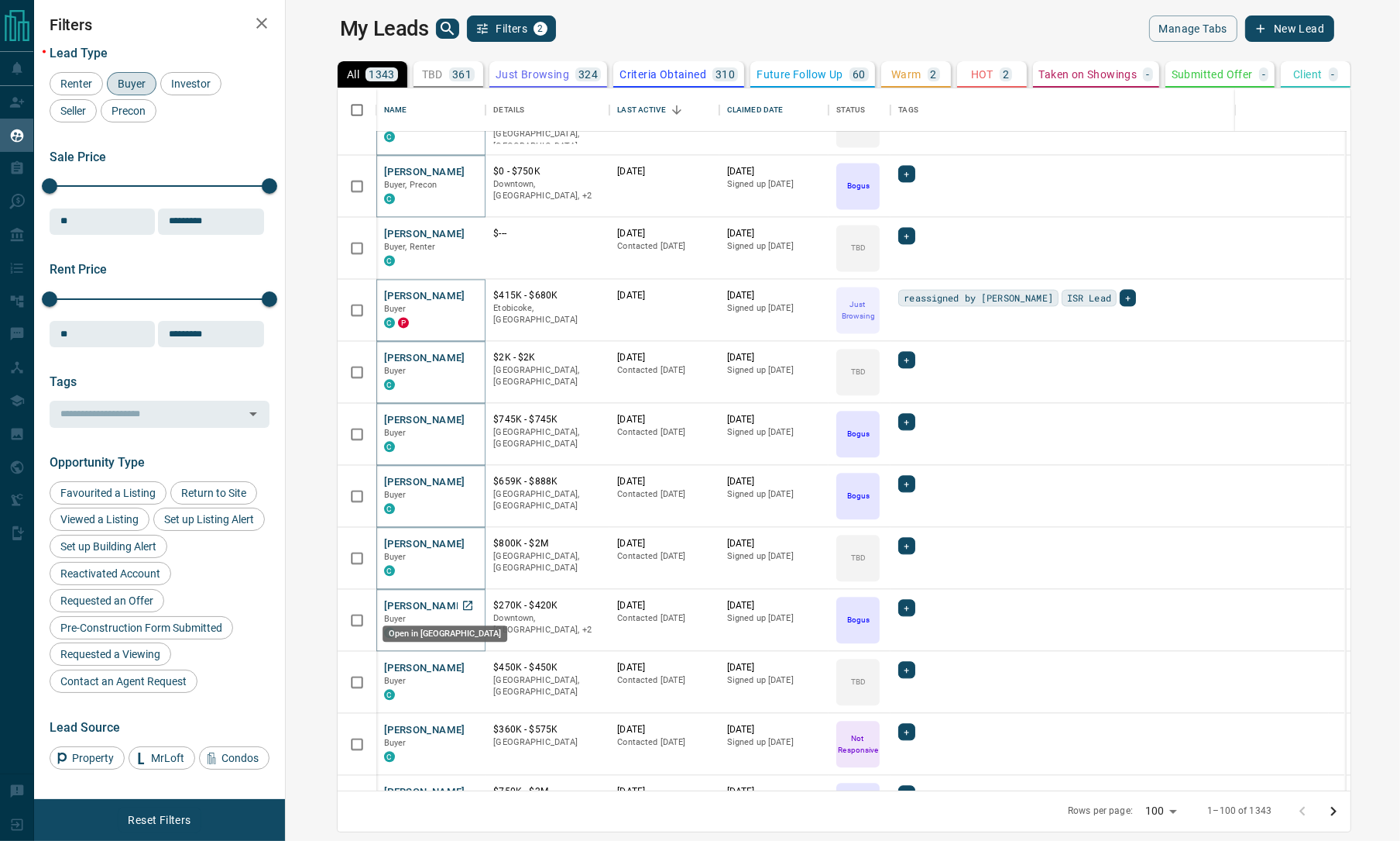
click at [461, 599] on icon "Open in New Tab" at bounding box center [467, 605] width 13 height 13
click at [461, 727] on icon "Open in New Tab" at bounding box center [467, 728] width 13 height 13
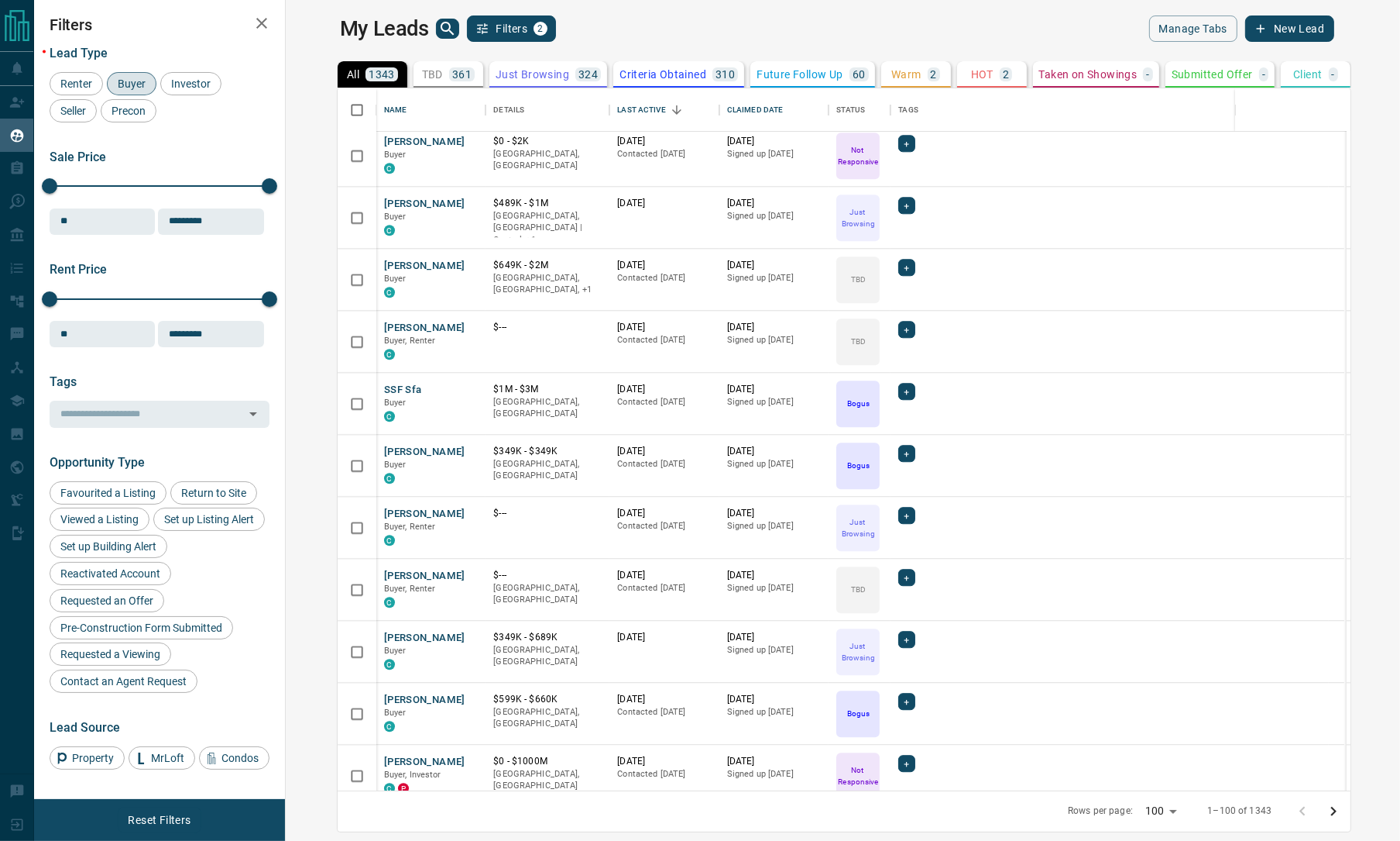
scroll to position [4649, 0]
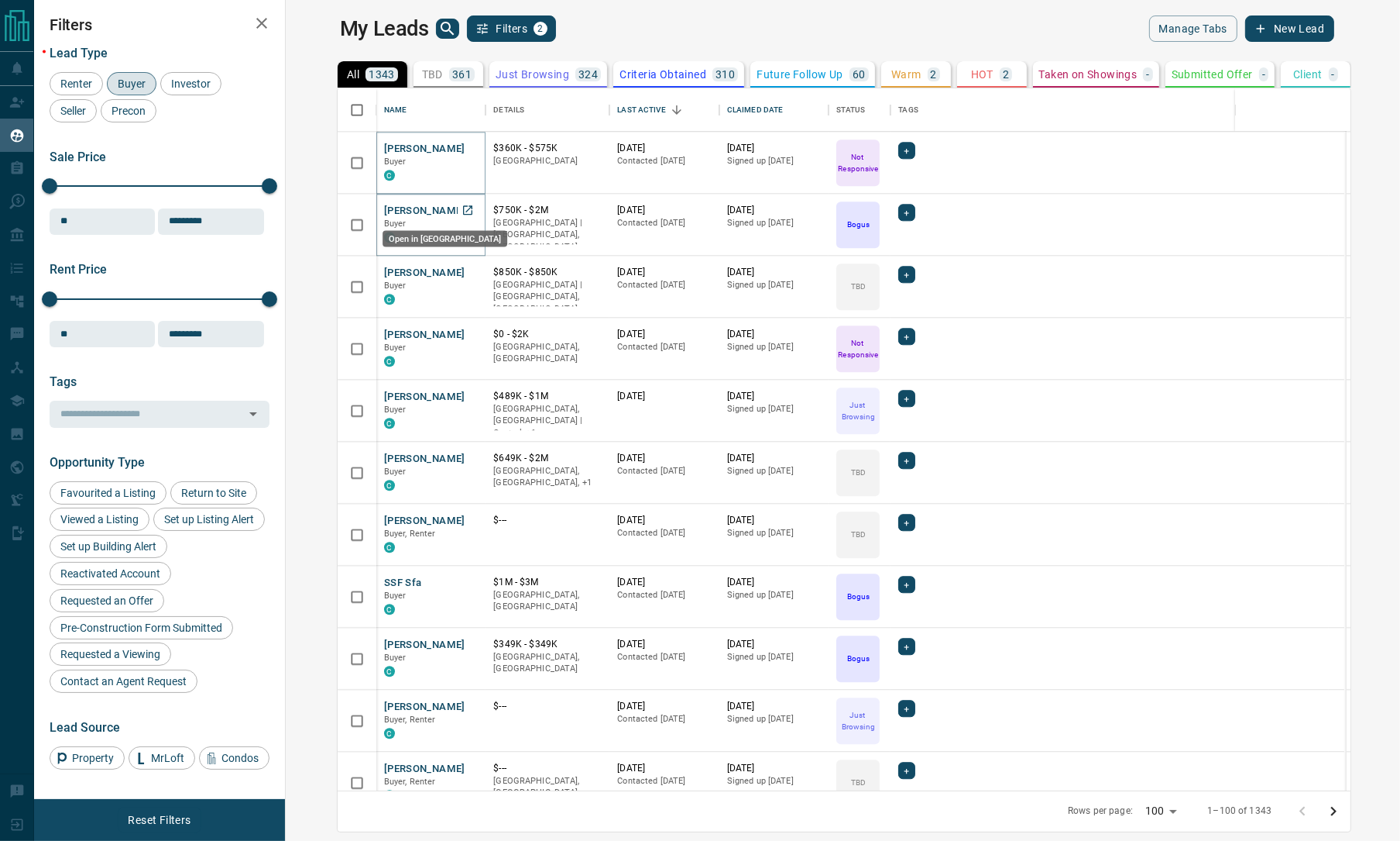
click at [461, 205] on icon "Open in New Tab" at bounding box center [467, 210] width 13 height 13
click at [461, 272] on icon "Open in New Tab" at bounding box center [467, 272] width 13 height 13
click at [461, 331] on icon "Open in New Tab" at bounding box center [467, 333] width 13 height 13
click at [461, 393] on icon "Open in New Tab" at bounding box center [467, 395] width 13 height 13
click at [463, 457] on icon "Open in New Tab" at bounding box center [468, 458] width 10 height 10
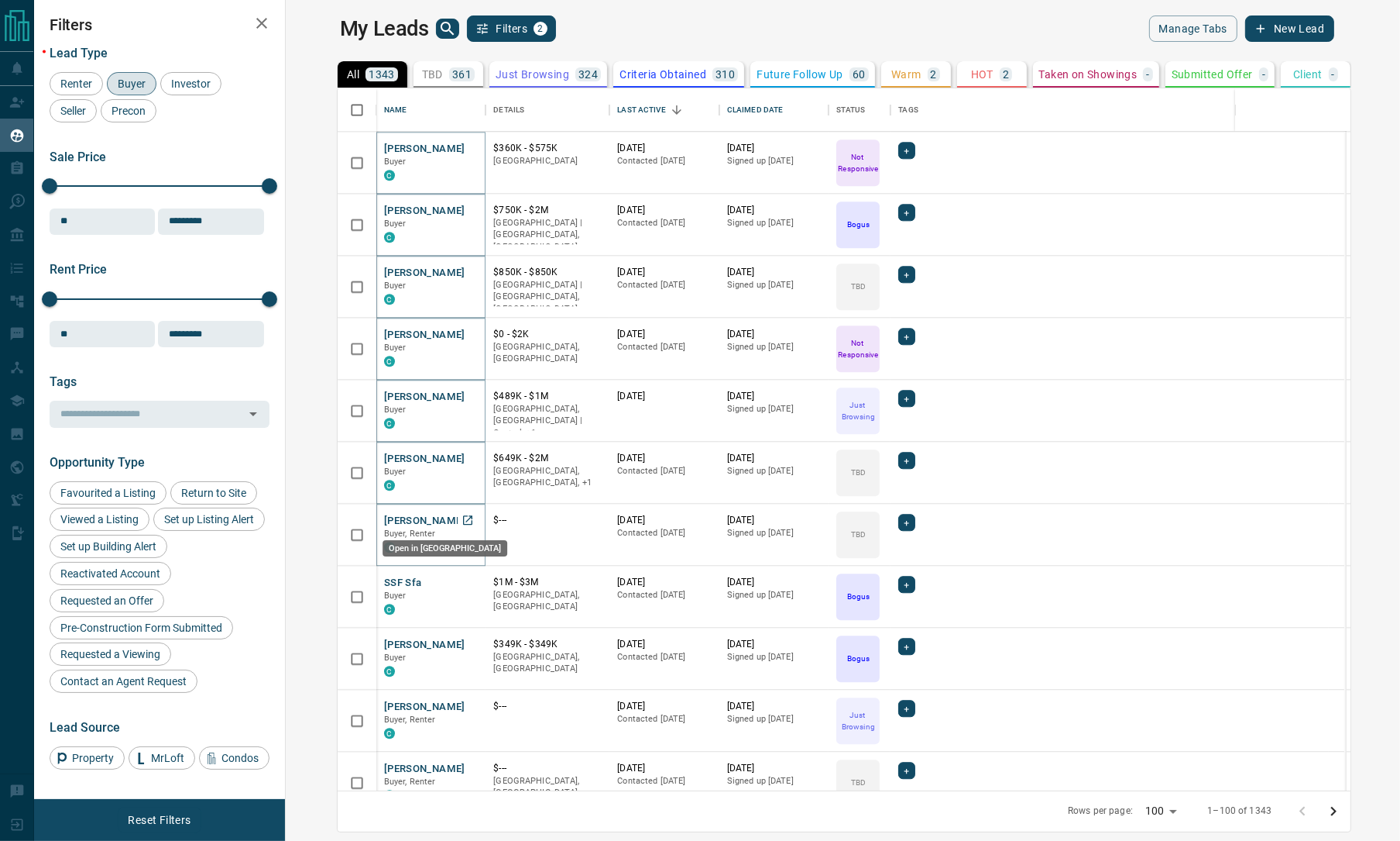
click at [461, 519] on icon "Open in New Tab" at bounding box center [467, 520] width 13 height 13
click at [461, 582] on icon "Open in New Tab" at bounding box center [467, 582] width 13 height 13
click at [461, 645] on icon "Open in New Tab" at bounding box center [467, 644] width 13 height 13
click at [461, 702] on icon "Open in New Tab" at bounding box center [467, 705] width 13 height 13
click at [461, 767] on icon "Open in New Tab" at bounding box center [467, 767] width 13 height 13
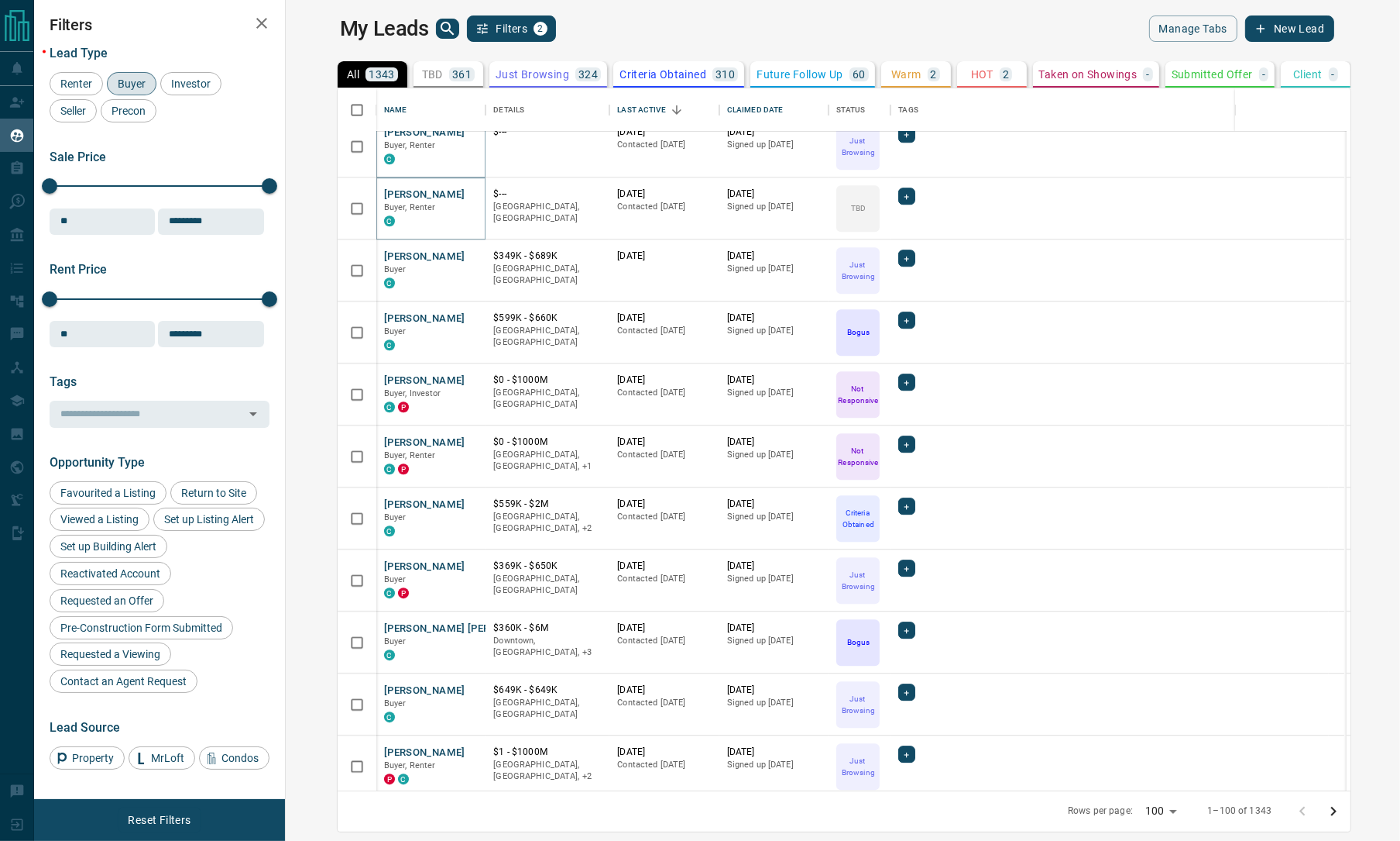
scroll to position [5230, 0]
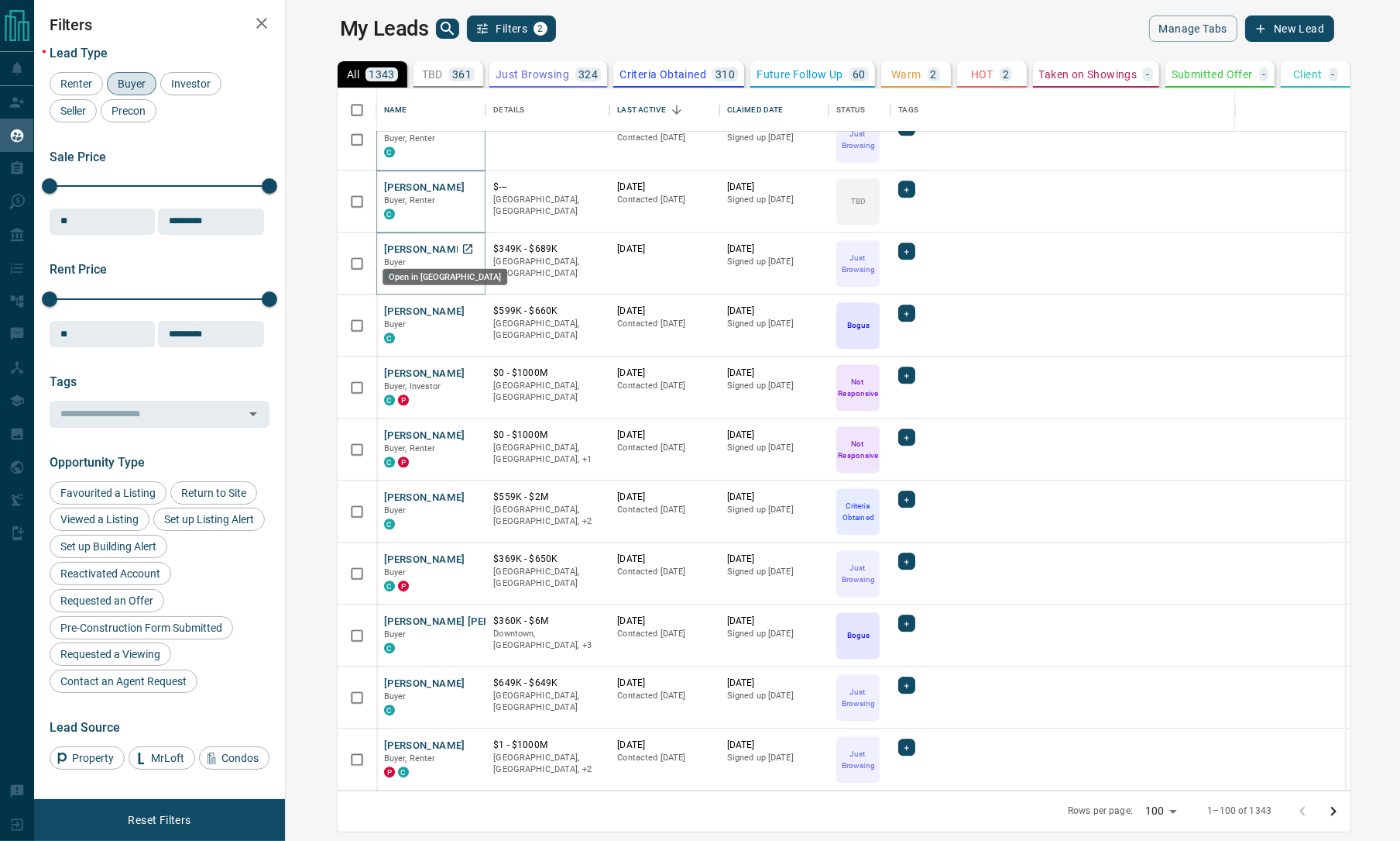
click at [463, 244] on icon "Open in New Tab" at bounding box center [468, 249] width 10 height 10
click at [463, 314] on icon "Open in New Tab" at bounding box center [468, 311] width 10 height 10
click at [463, 368] on icon "Open in New Tab" at bounding box center [468, 373] width 10 height 10
click at [461, 431] on icon "Open in New Tab" at bounding box center [467, 434] width 13 height 13
click at [461, 496] on icon "Open in New Tab" at bounding box center [467, 496] width 13 height 13
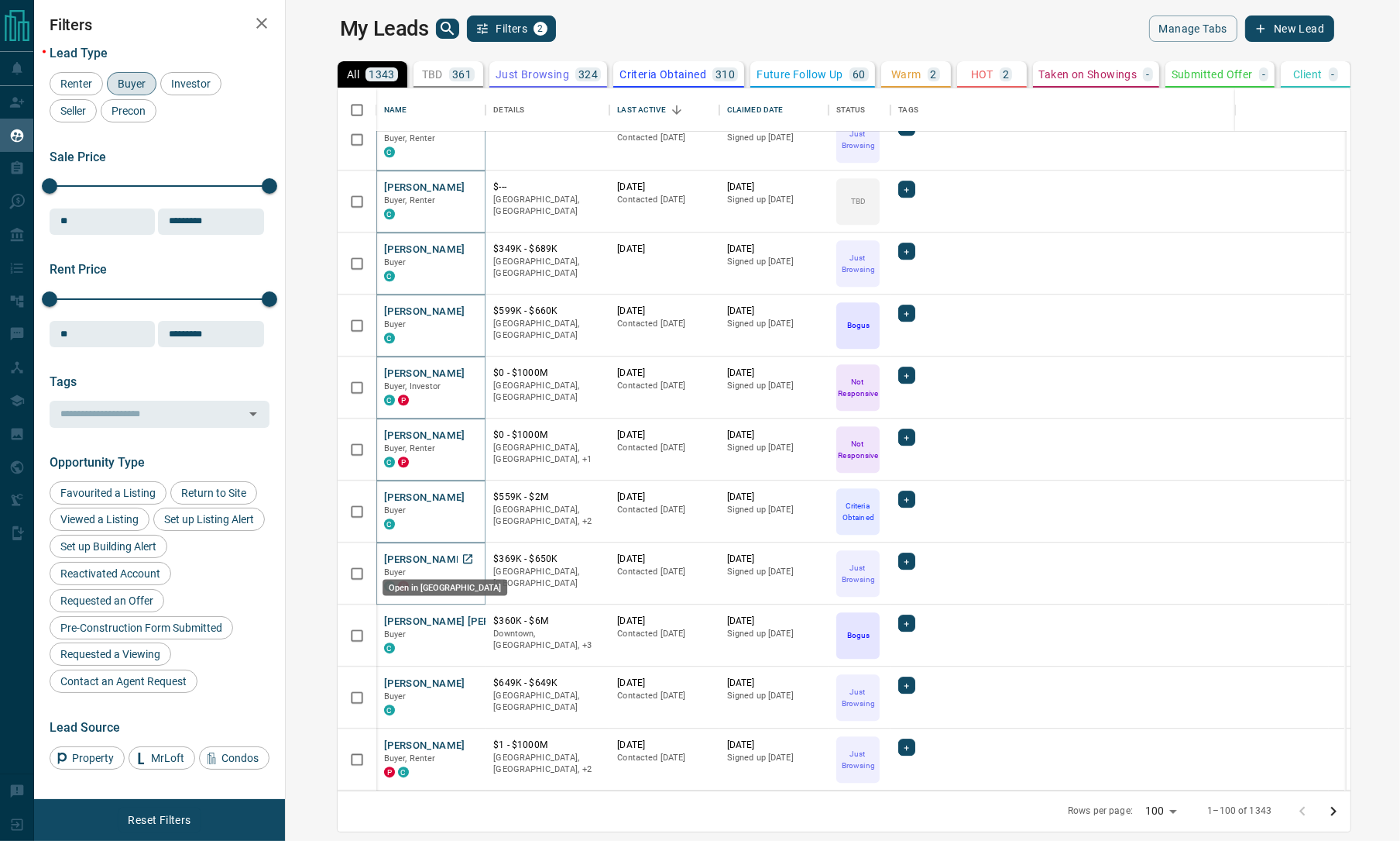
click at [461, 555] on icon "Open in New Tab" at bounding box center [467, 558] width 13 height 13
click at [461, 619] on icon "Open in New Tab" at bounding box center [467, 621] width 13 height 13
click at [463, 680] on icon "Open in New Tab" at bounding box center [468, 683] width 10 height 10
click at [461, 741] on icon "Open in New Tab" at bounding box center [467, 744] width 13 height 13
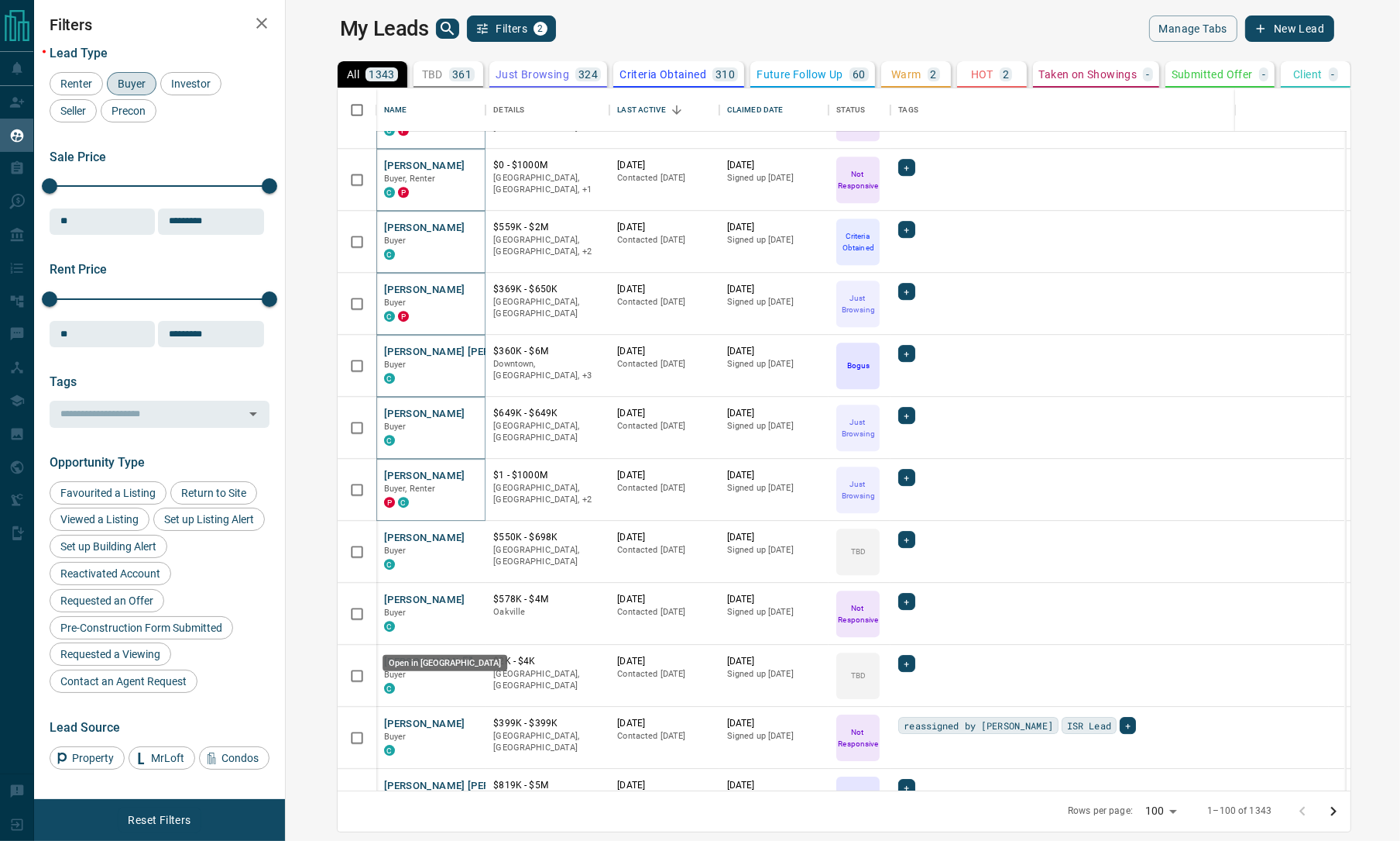
scroll to position [5538, 0]
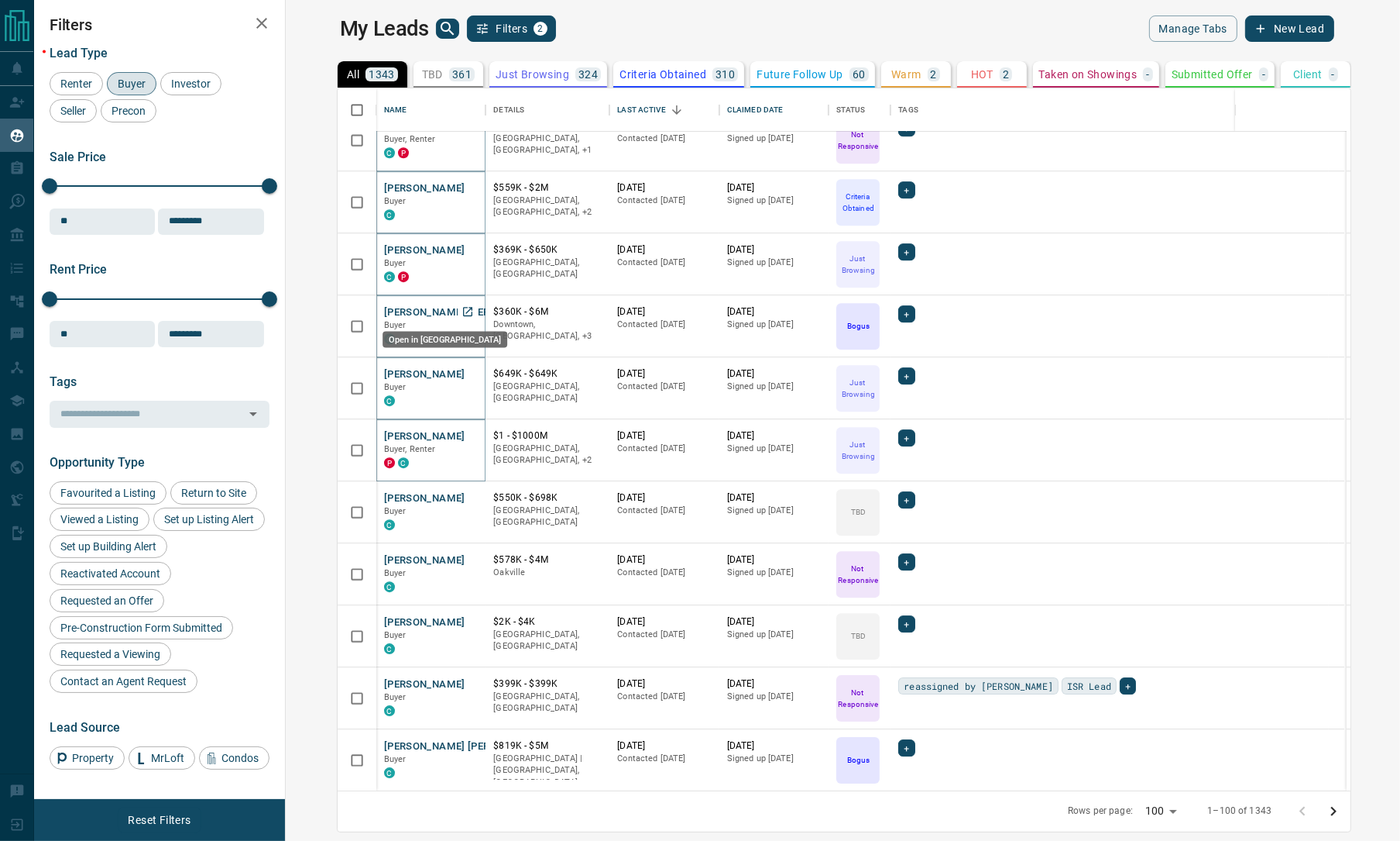
click at [463, 307] on icon "Open in New Tab" at bounding box center [468, 312] width 10 height 10
click at [461, 374] on icon "Open in New Tab" at bounding box center [467, 373] width 13 height 13
click at [461, 436] on icon "Open in New Tab" at bounding box center [467, 435] width 13 height 13
click at [461, 499] on icon "Open in New Tab" at bounding box center [467, 497] width 13 height 13
click at [461, 557] on icon "Open in New Tab" at bounding box center [467, 559] width 13 height 13
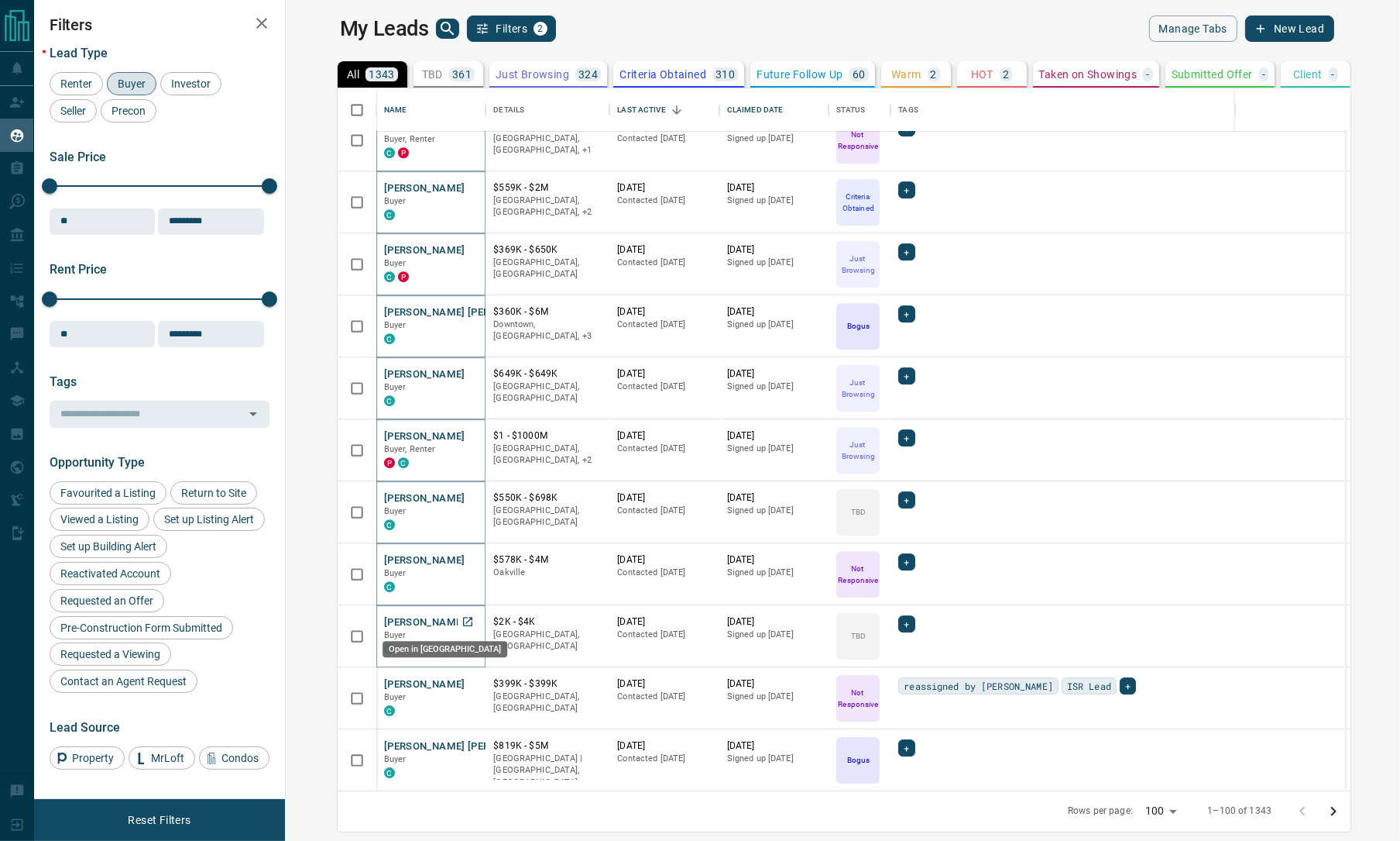
click at [461, 619] on icon "Open in New Tab" at bounding box center [467, 621] width 13 height 13
click at [463, 681] on icon "Open in New Tab" at bounding box center [468, 684] width 10 height 10
click at [461, 743] on icon "Open in New Tab" at bounding box center [467, 745] width 13 height 13
click at [856, 25] on div "My Leads Filters 2 Manage Tabs New Lead" at bounding box center [837, 28] width 994 height 26
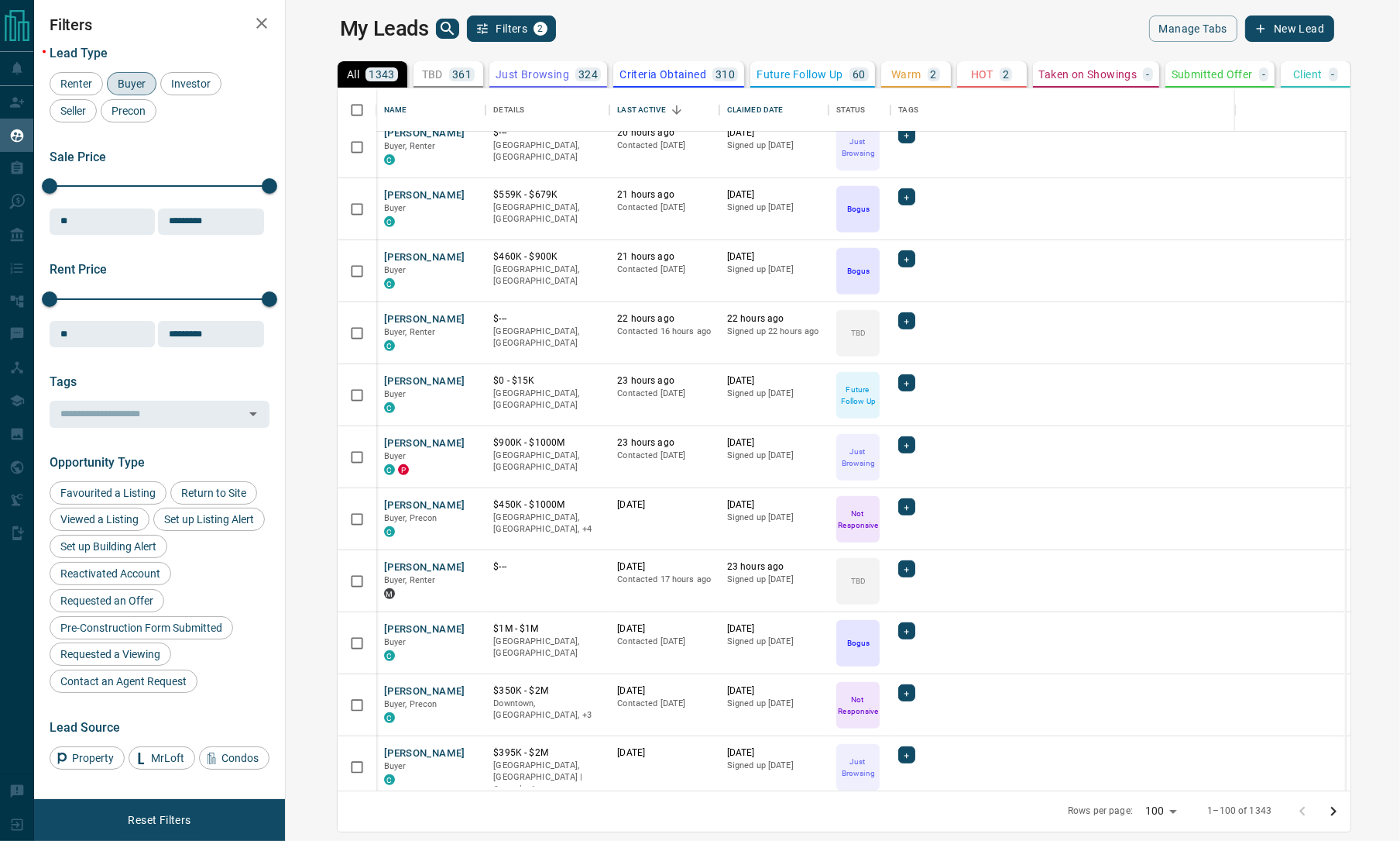
scroll to position [0, 0]
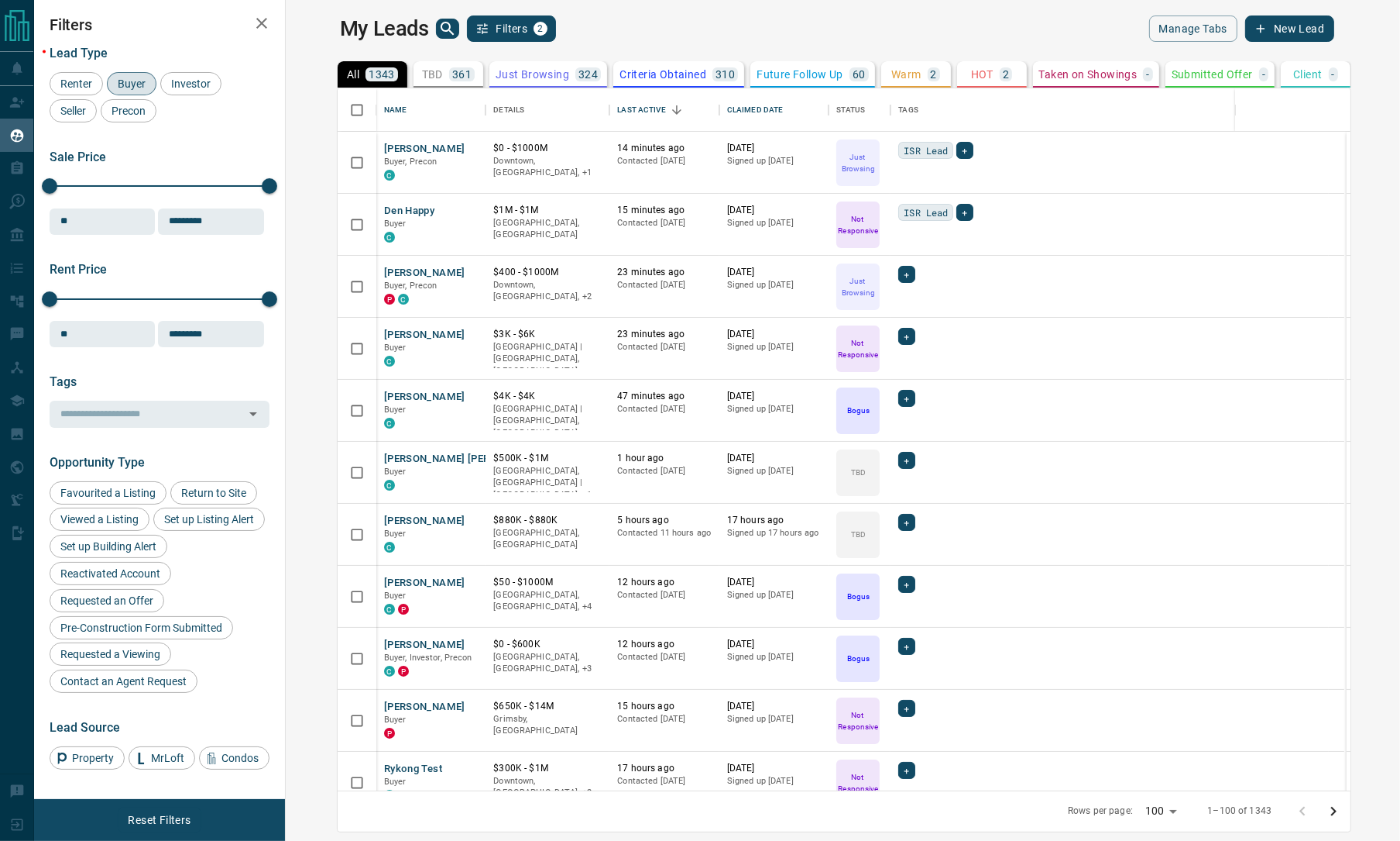
click at [234, 41] on div "Lead Type Renter Buyer Investor Seller Precon Sale Price 0 5500000 Sale price r…" at bounding box center [159, 520] width 220 height 972
